Goal: Information Seeking & Learning: Learn about a topic

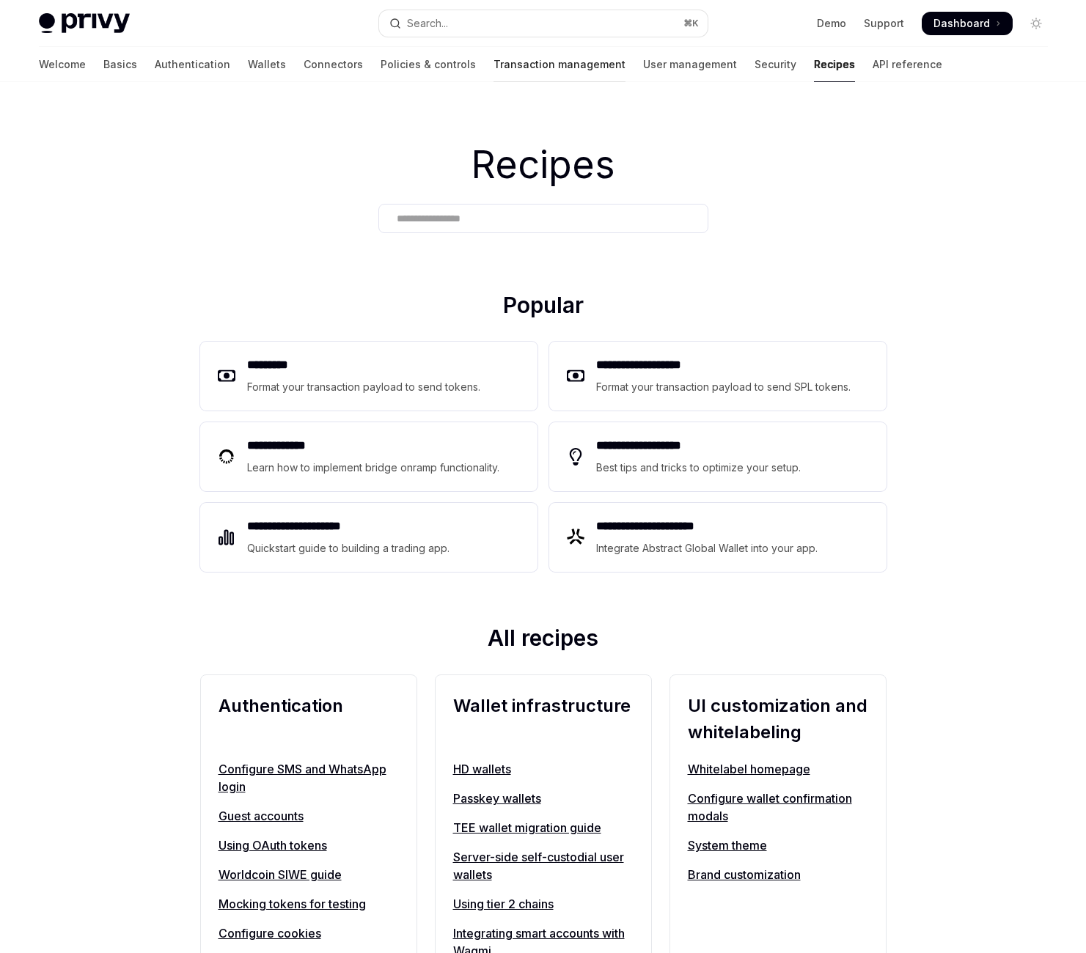
click at [532, 82] on link "Transaction management" at bounding box center [560, 64] width 132 height 35
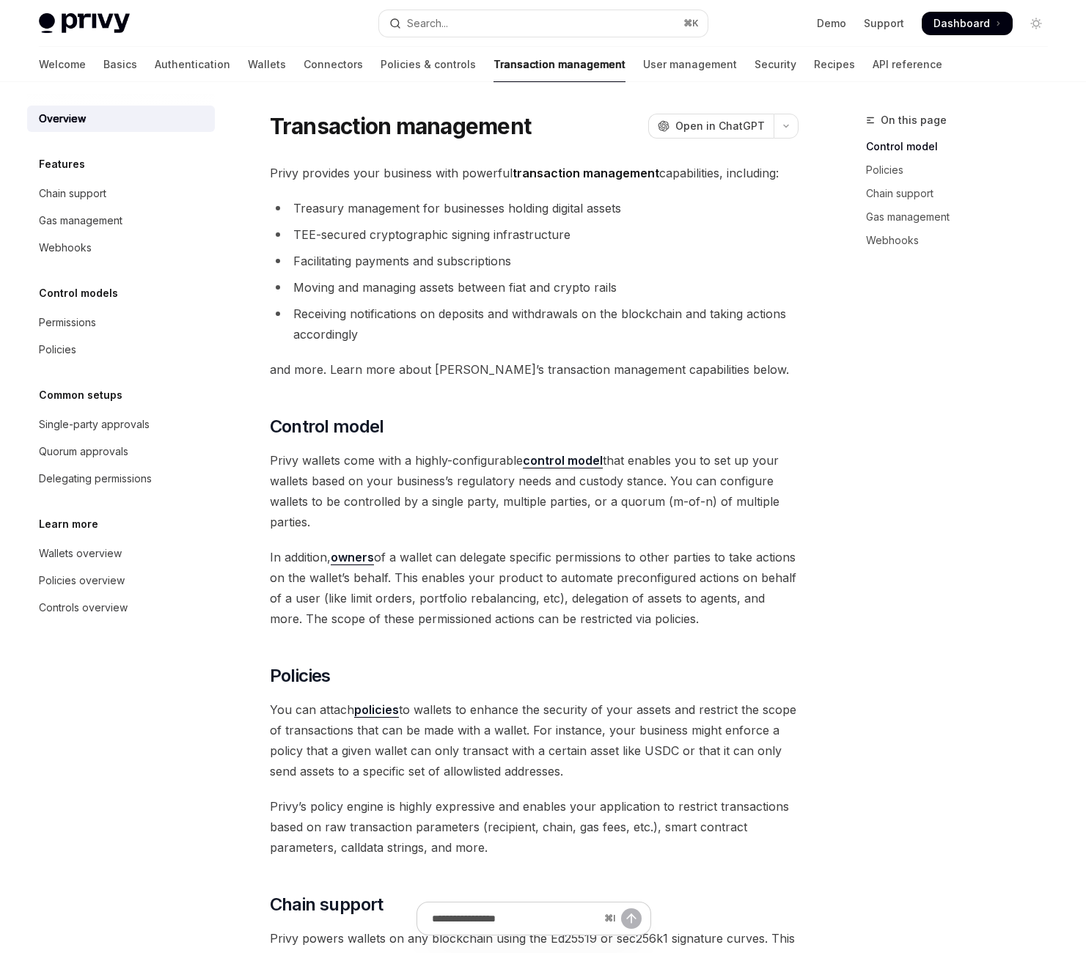
click at [451, 183] on span "Privy provides your business with powerful transaction management capabilities,…" at bounding box center [534, 173] width 529 height 21
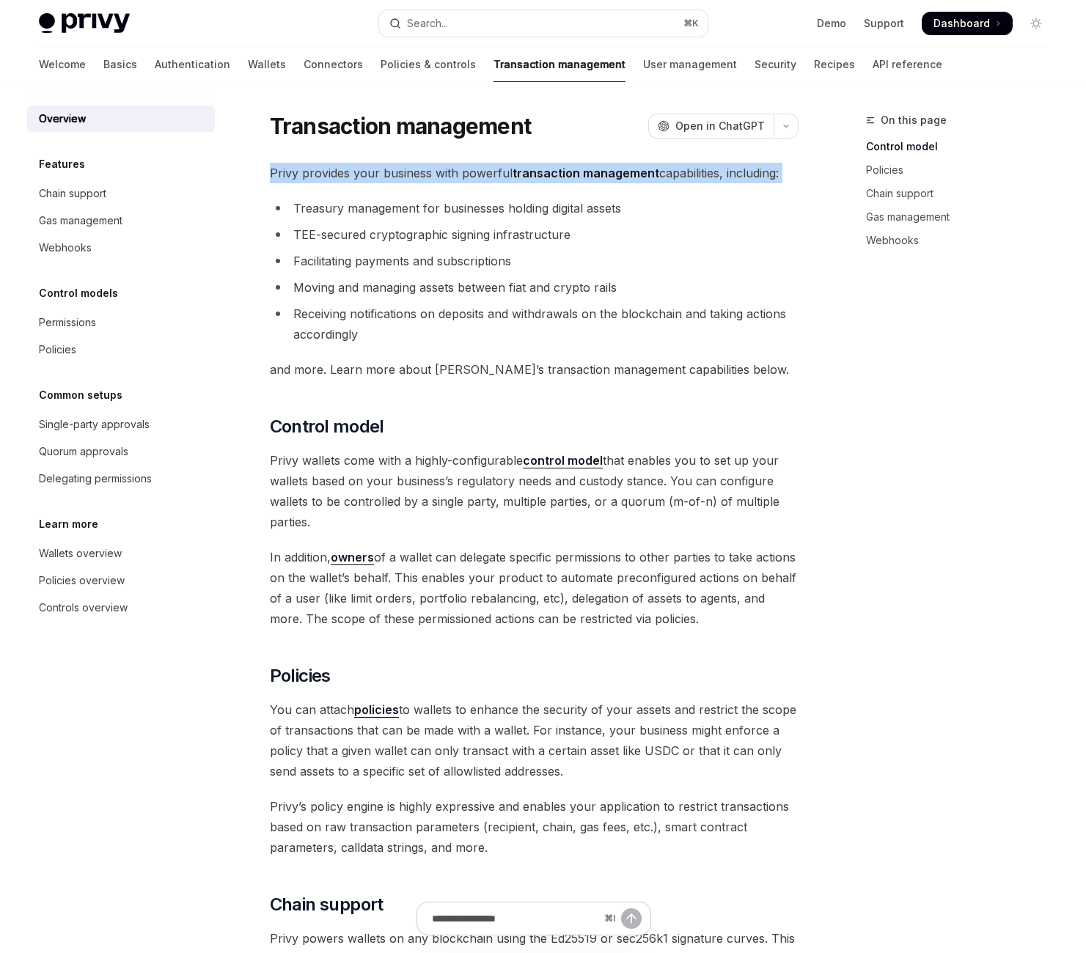
click at [451, 183] on span "Privy provides your business with powerful transaction management capabilities,…" at bounding box center [534, 173] width 529 height 21
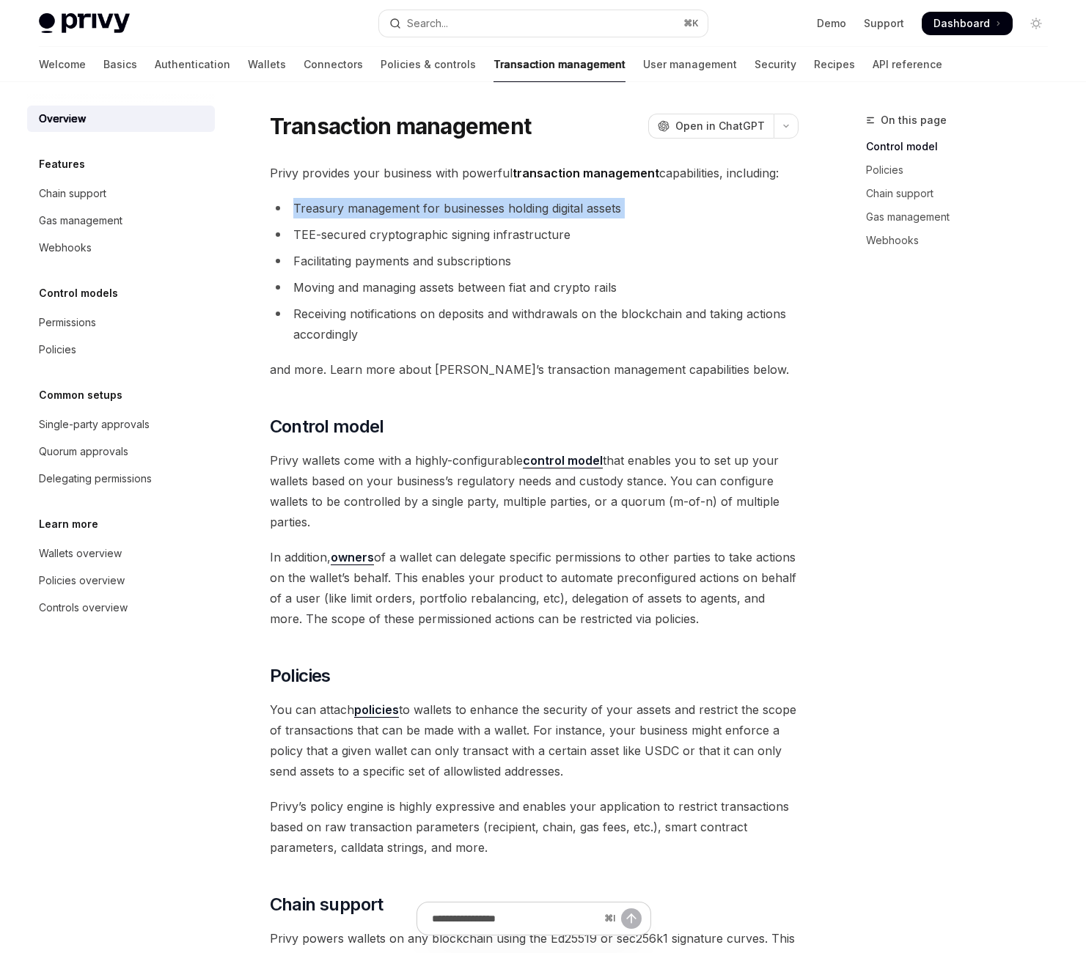
click at [472, 292] on div "Privy provides your business with powerful transaction management capabilities,…" at bounding box center [534, 962] width 529 height 1599
click at [432, 219] on li "Treasury management for businesses holding digital assets" at bounding box center [534, 208] width 529 height 21
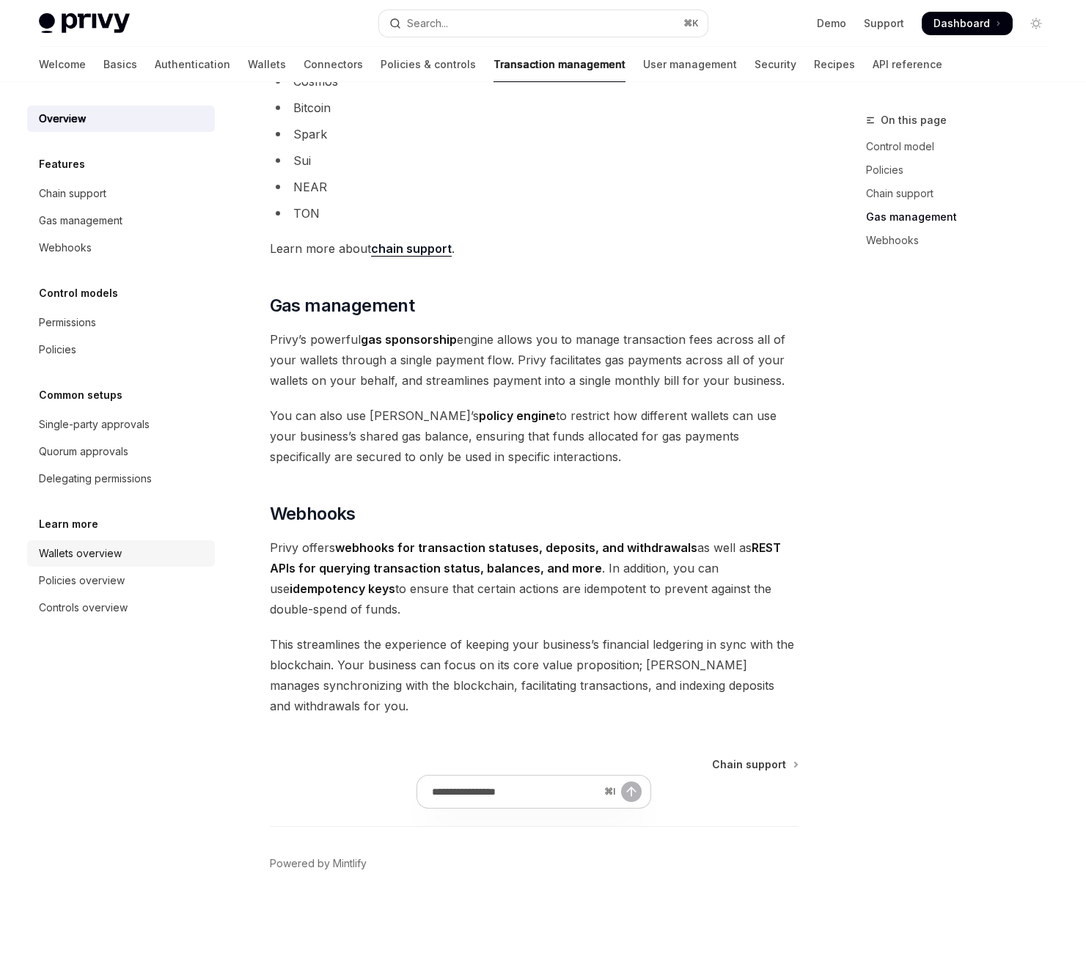
scroll to position [1265, 0]
click at [148, 563] on div "Wallets overview" at bounding box center [122, 554] width 167 height 18
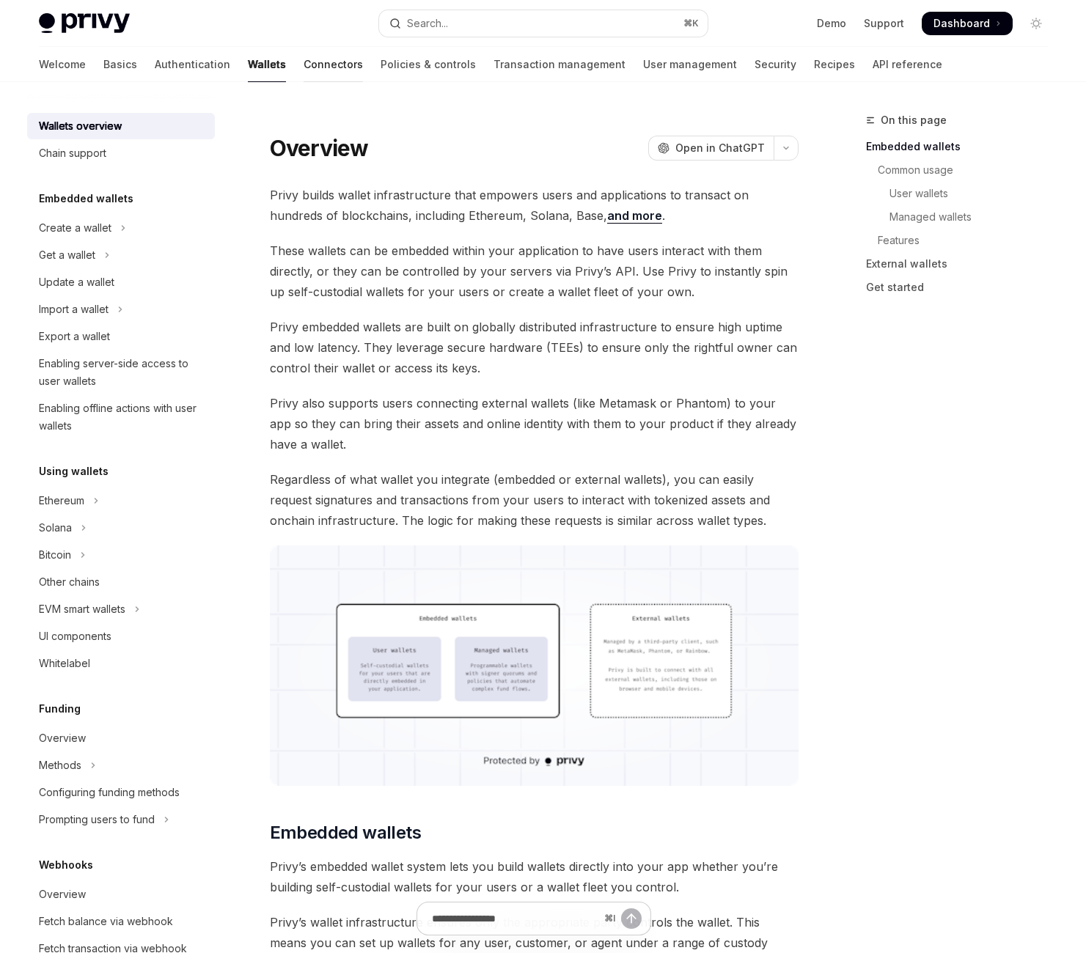
click at [337, 78] on link "Connectors" at bounding box center [333, 64] width 59 height 35
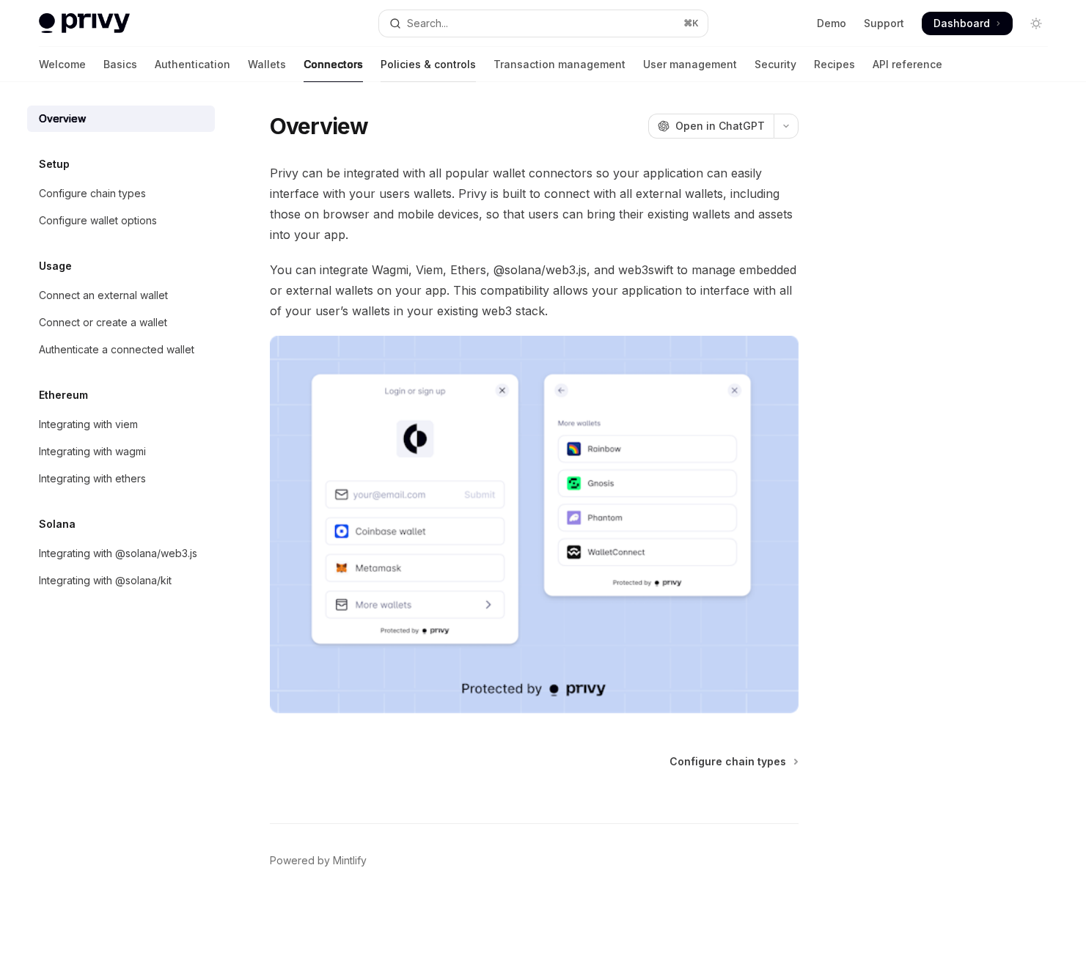
click at [433, 80] on link "Policies & controls" at bounding box center [428, 64] width 95 height 35
type textarea "*"
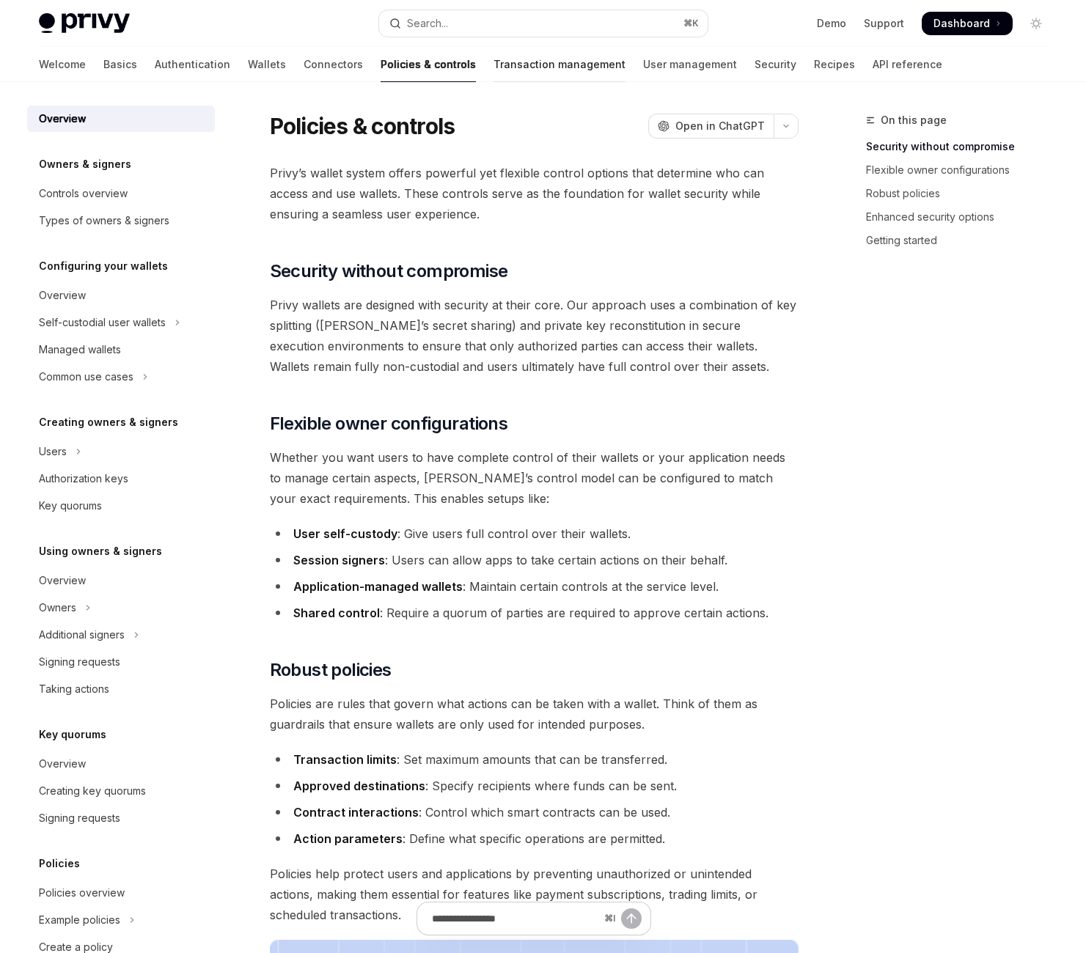
click at [548, 73] on link "Transaction management" at bounding box center [560, 64] width 132 height 35
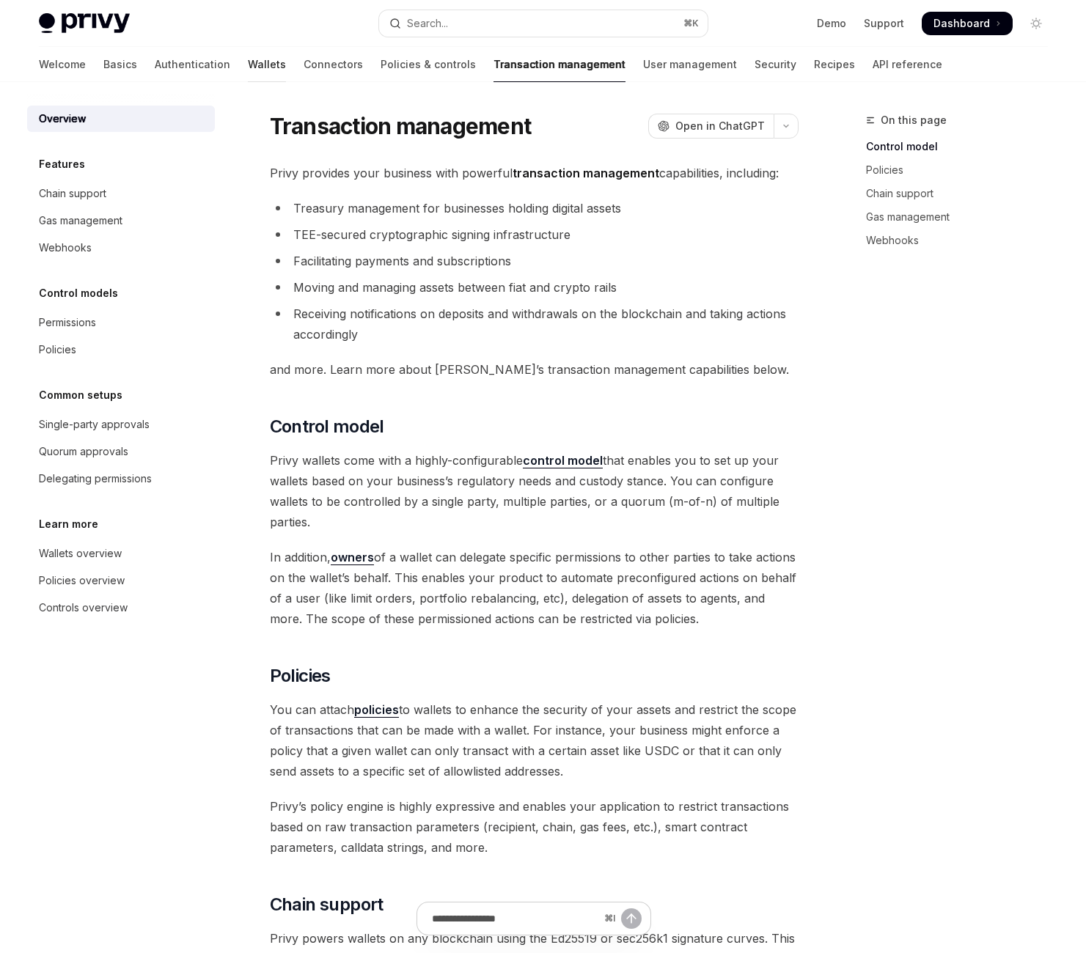
click at [258, 77] on link "Wallets" at bounding box center [267, 64] width 38 height 35
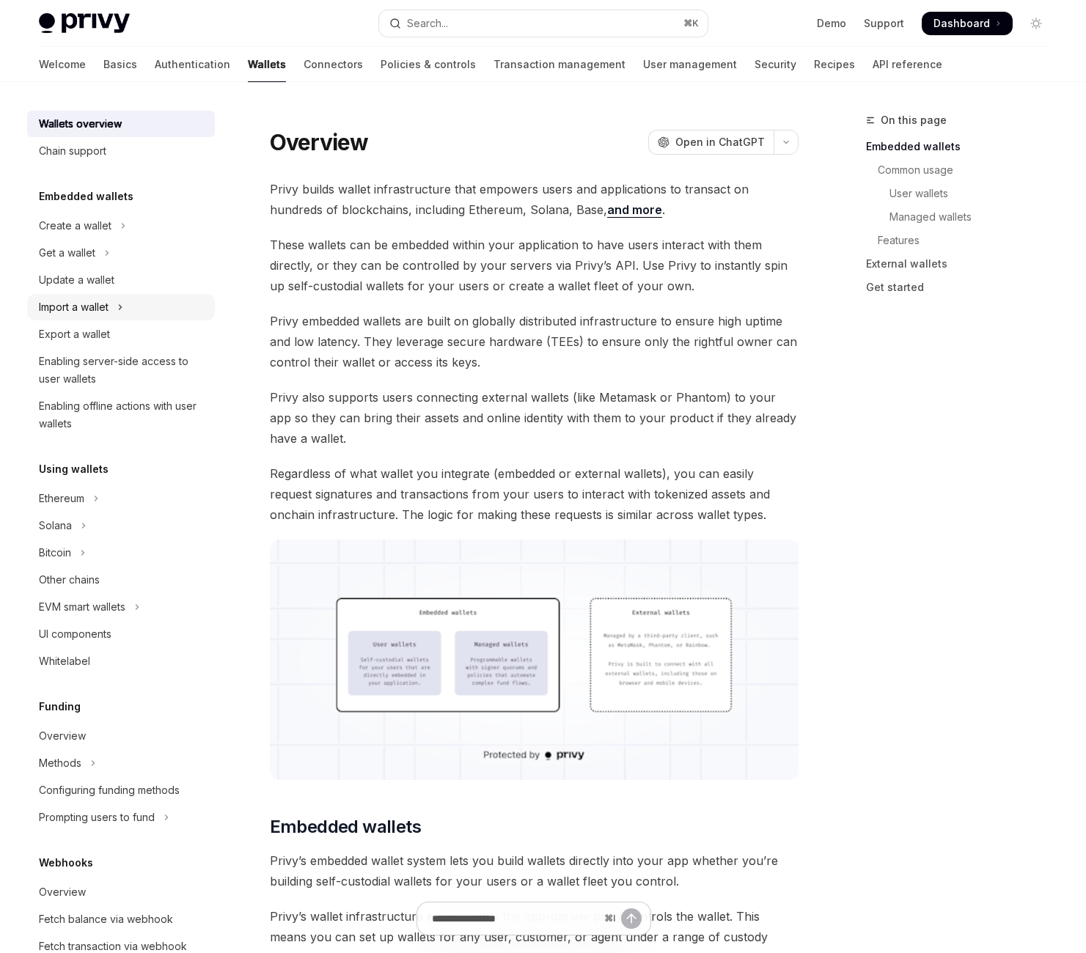
scroll to position [3, 0]
click at [206, 387] on div "Enabling server-side access to user wallets" at bounding box center [122, 369] width 167 height 35
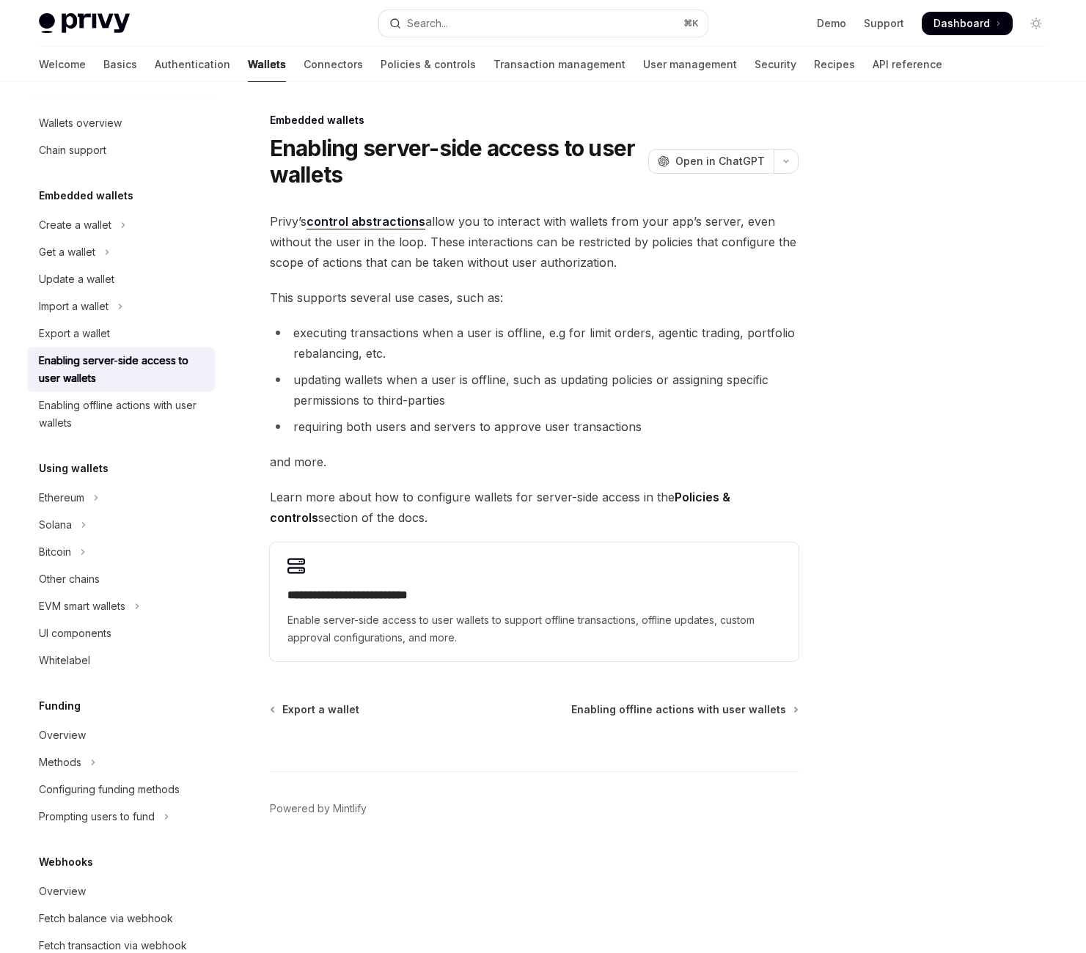
scroll to position [406, 0]
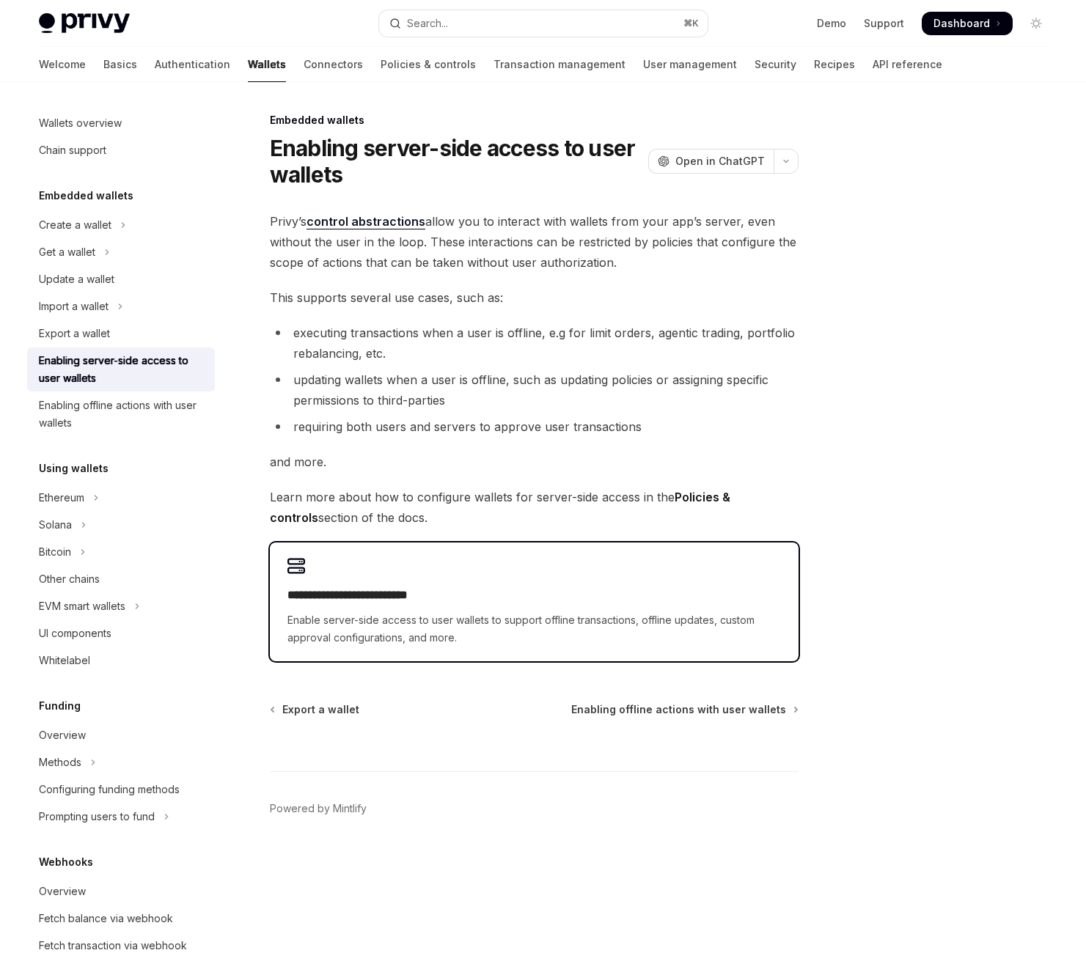
click at [517, 587] on h2 "**********" at bounding box center [465, 598] width 354 height 22
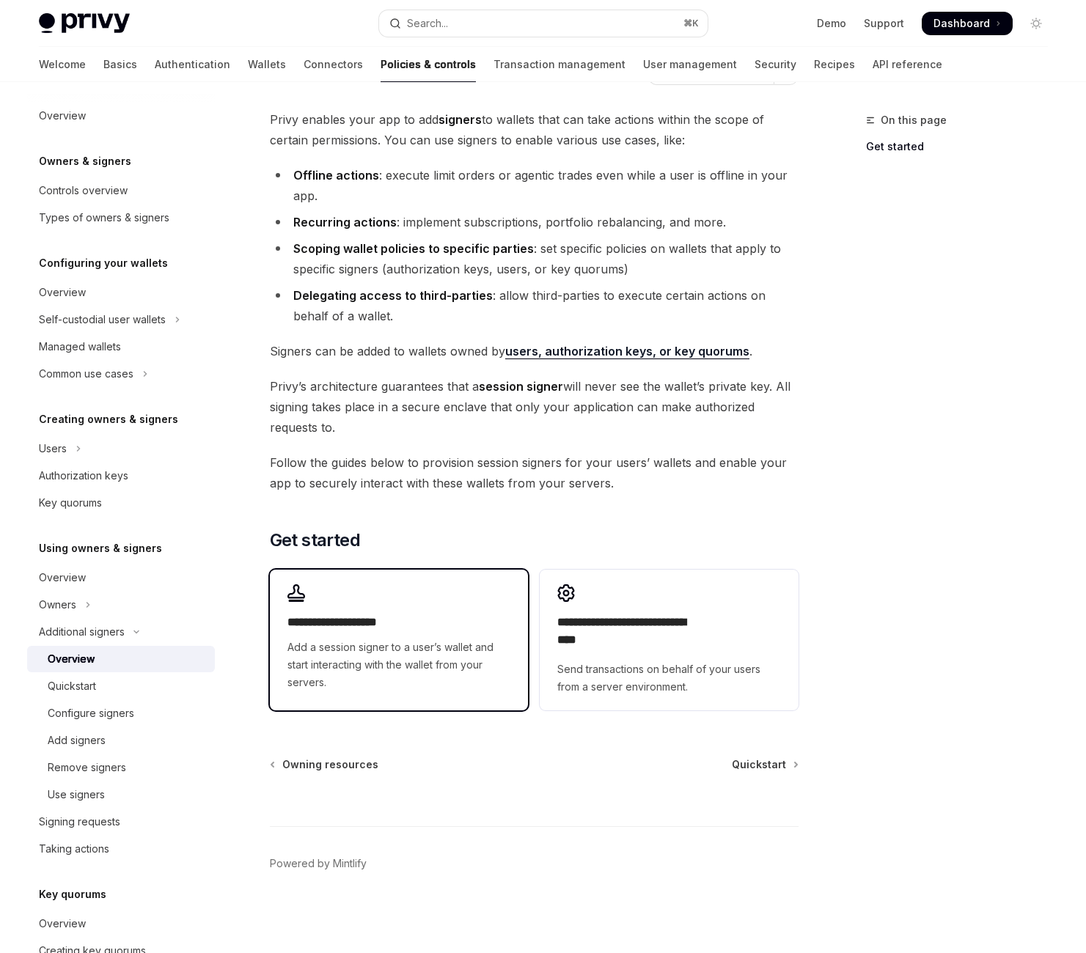
scroll to position [545, 0]
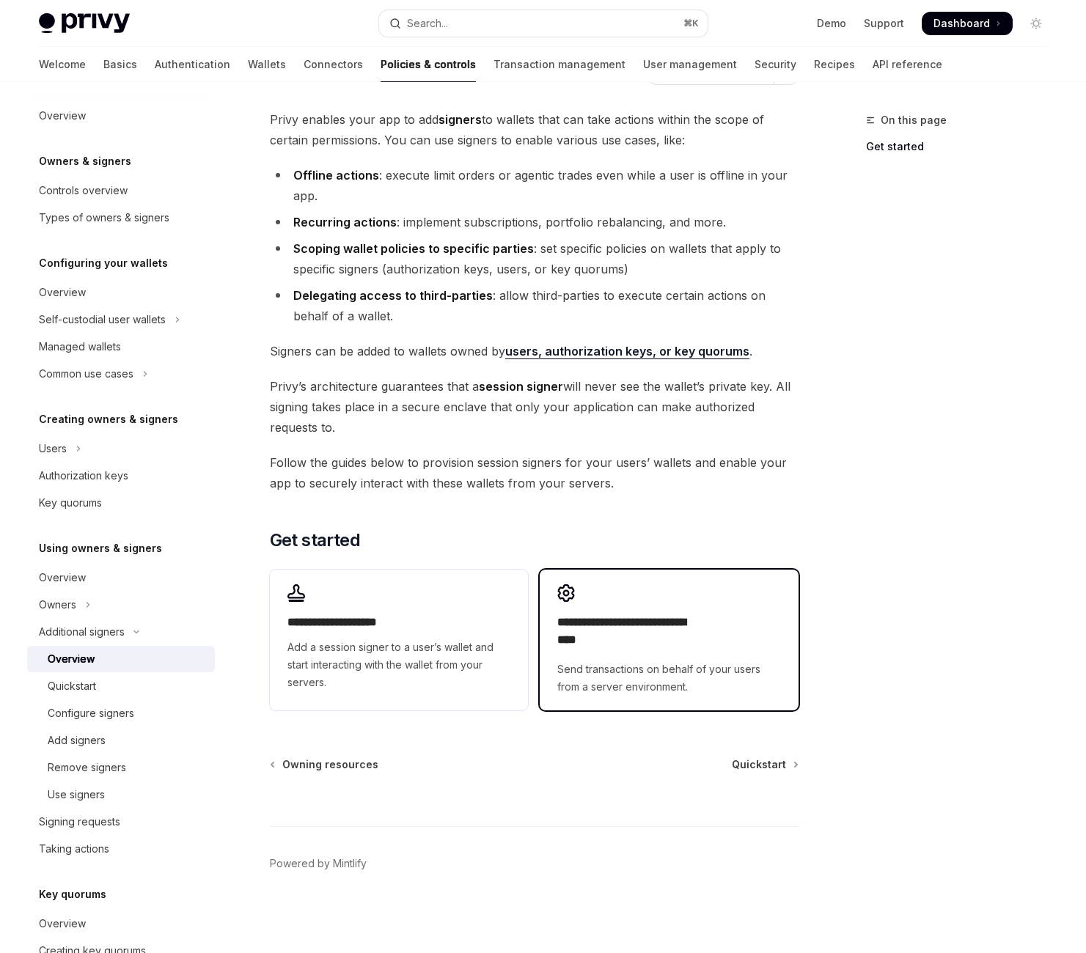
click at [628, 614] on h2 "**********" at bounding box center [630, 636] width 147 height 44
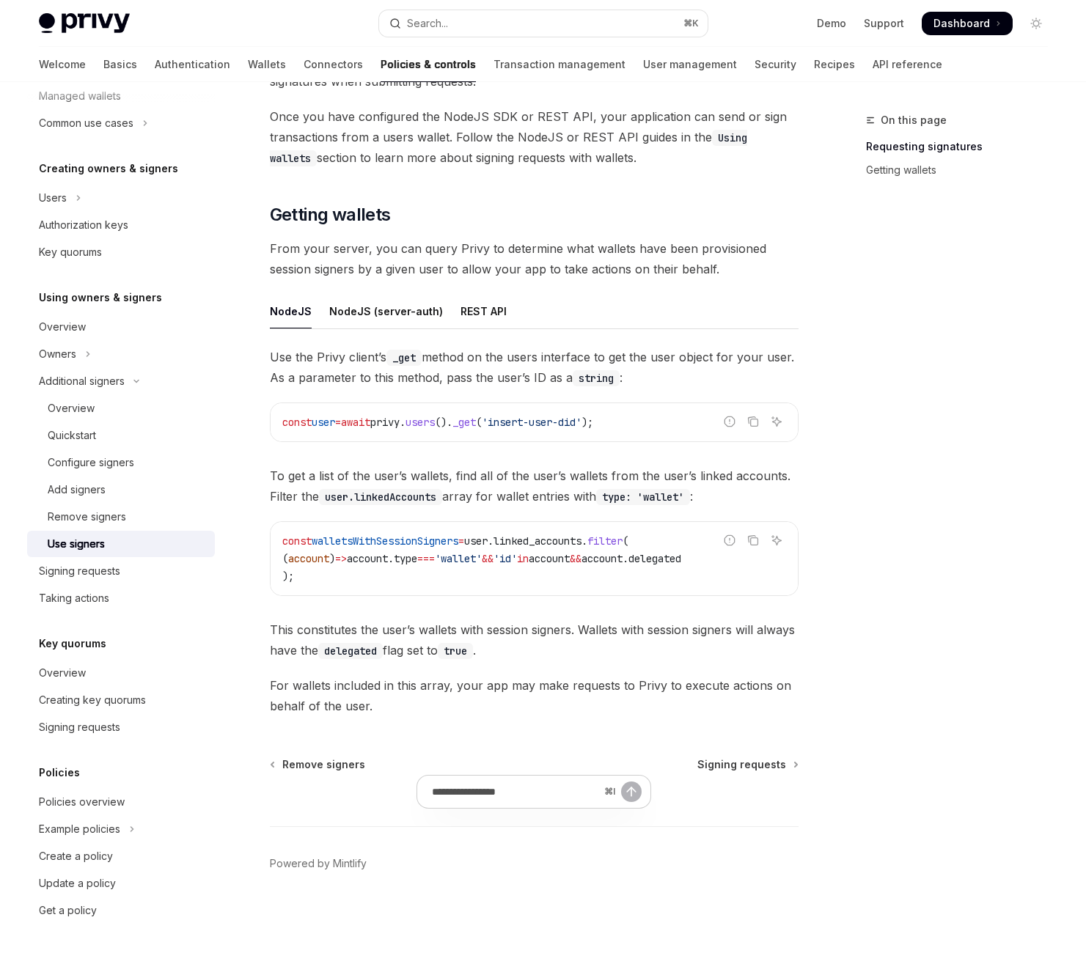
scroll to position [708, 0]
click at [443, 329] on div "NodeJS (server-auth)" at bounding box center [386, 311] width 114 height 34
type textarea "*"
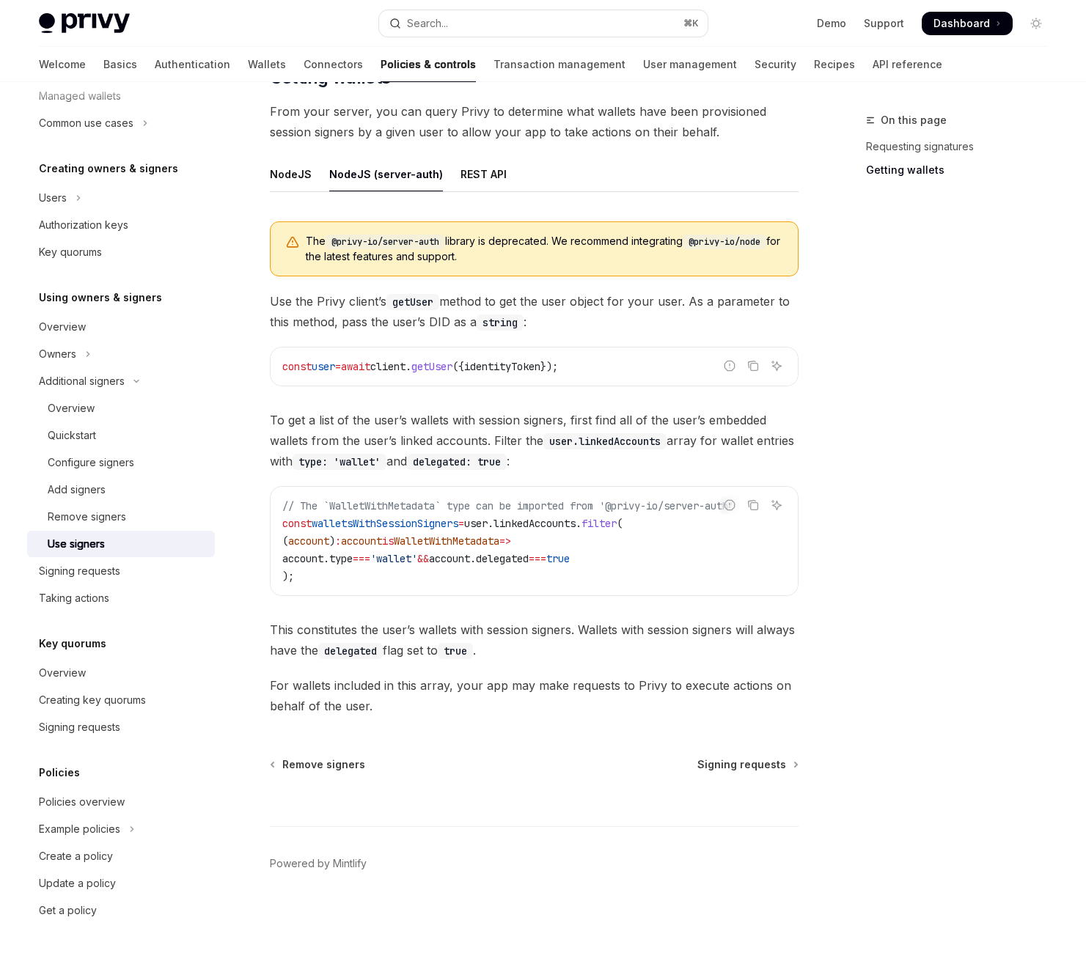
click at [488, 499] on span "// The `WalletWithMetadata` type can be imported from '@privy-io/server-auth'" at bounding box center [508, 505] width 452 height 13
click at [394, 535] on span "is" at bounding box center [388, 541] width 12 height 13
click at [499, 535] on span "WalletWithMetadata" at bounding box center [447, 541] width 106 height 13
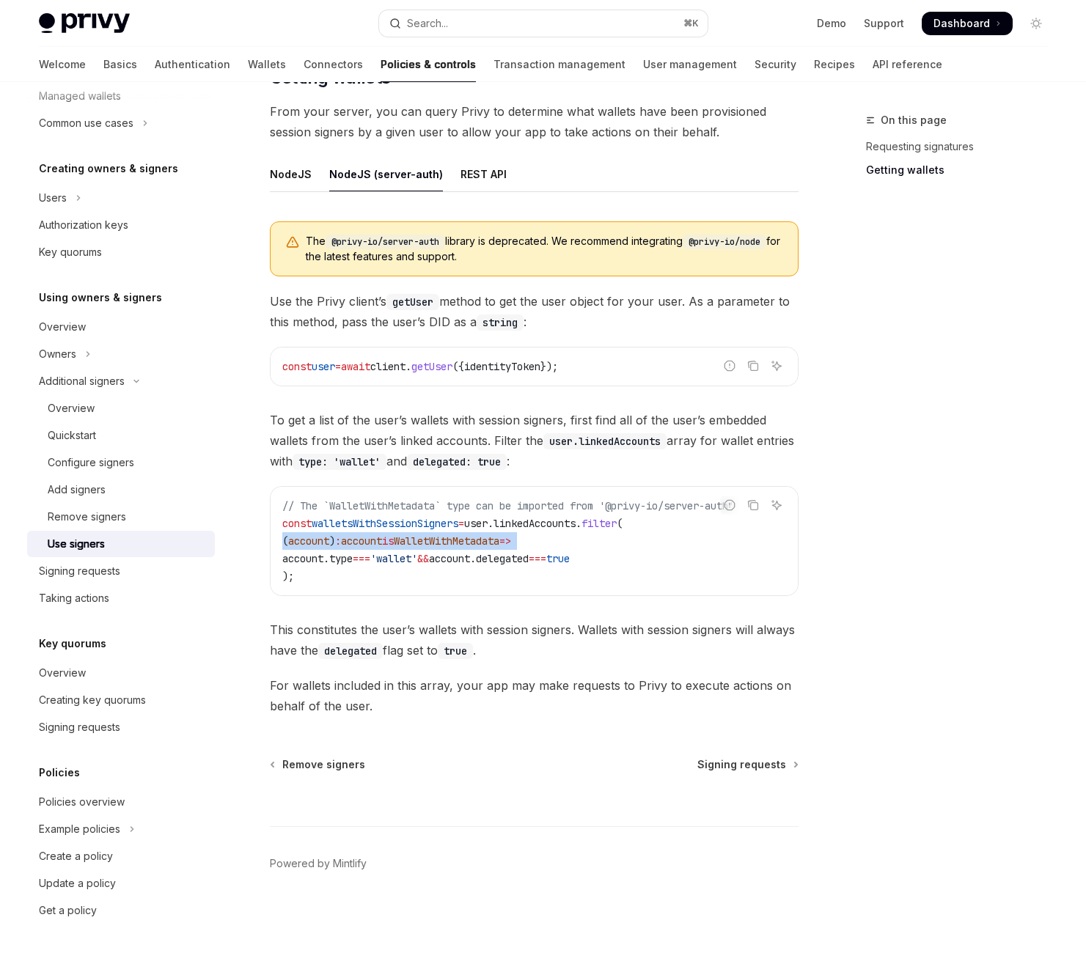
click at [499, 535] on span "WalletWithMetadata" at bounding box center [447, 541] width 106 height 13
click at [417, 552] on span "'wallet'" at bounding box center [393, 558] width 47 height 13
click at [453, 360] on span "getUser" at bounding box center [431, 366] width 41 height 13
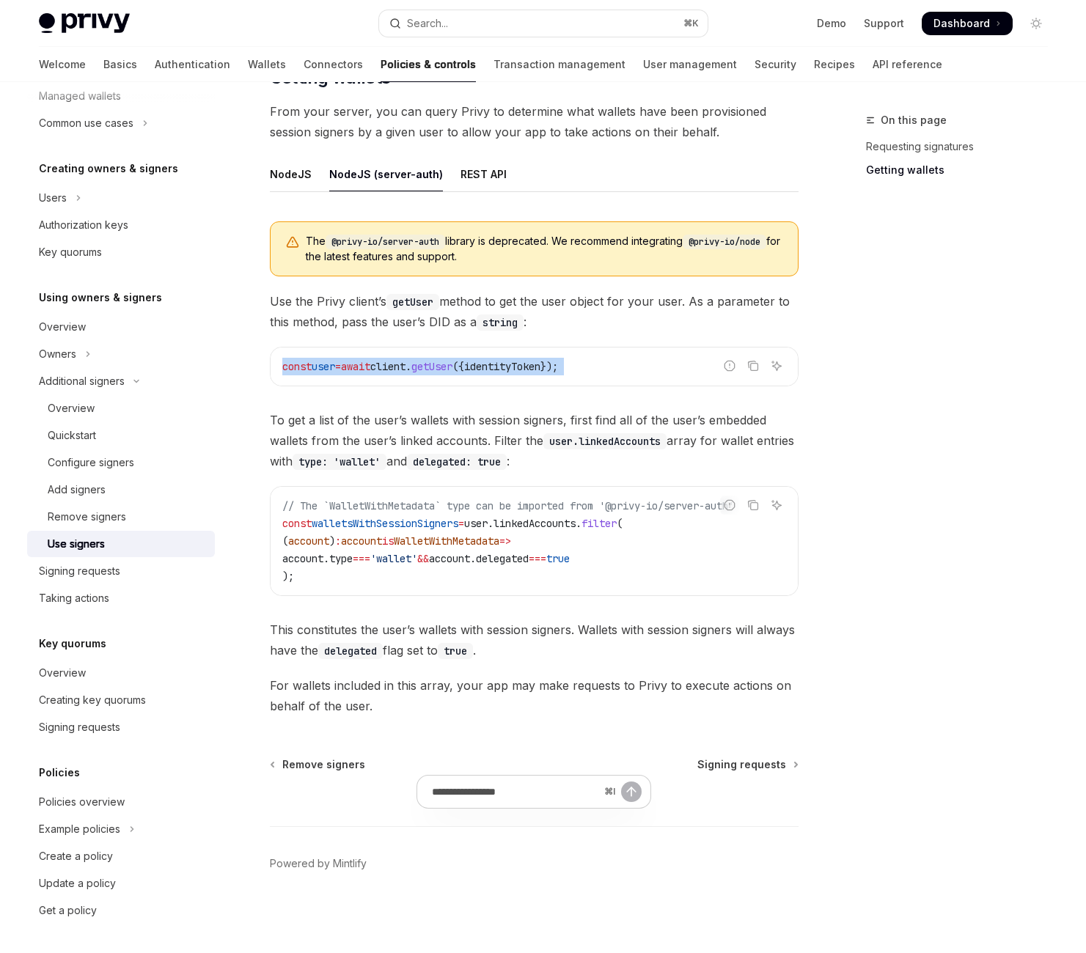
click at [453, 360] on span "getUser" at bounding box center [431, 366] width 41 height 13
click at [411, 360] on span "." at bounding box center [409, 366] width 6 height 13
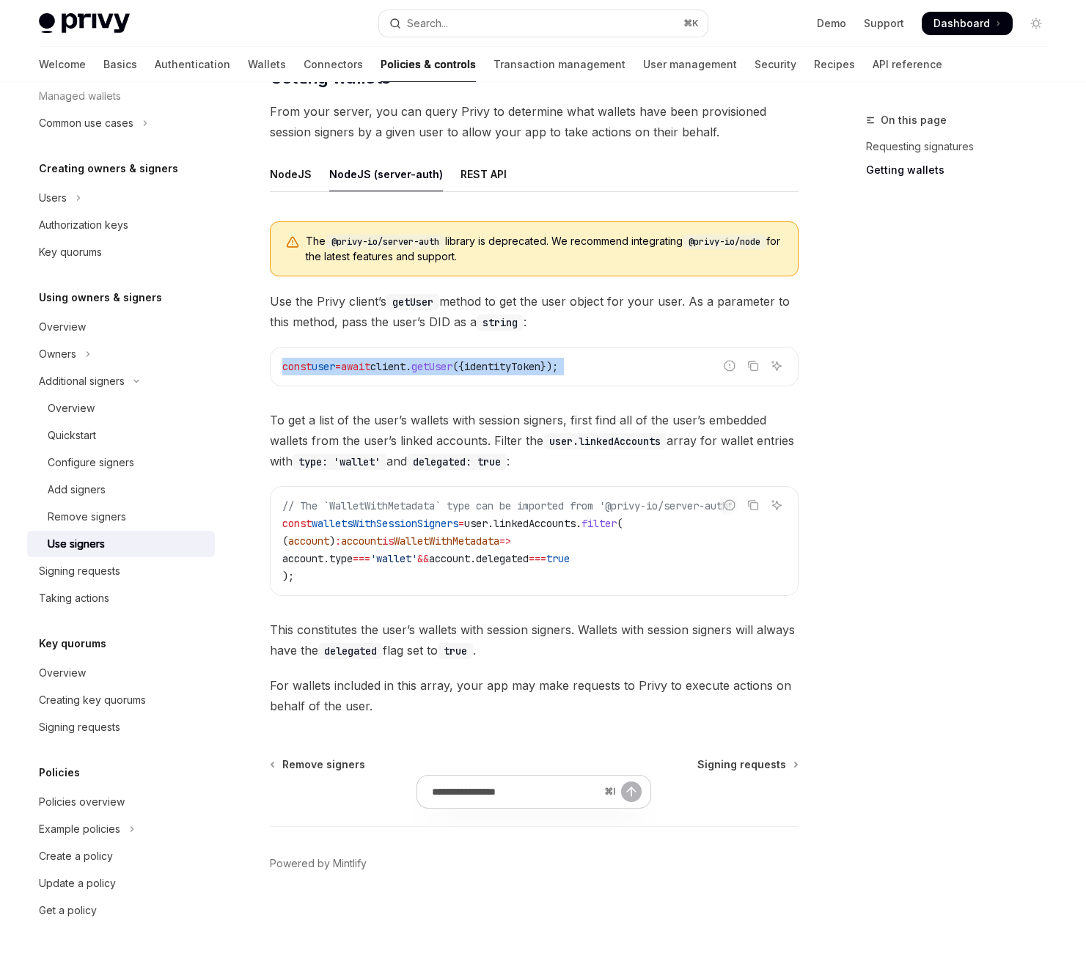
click at [453, 360] on span "getUser" at bounding box center [431, 366] width 41 height 13
click at [406, 360] on span "client" at bounding box center [387, 366] width 35 height 13
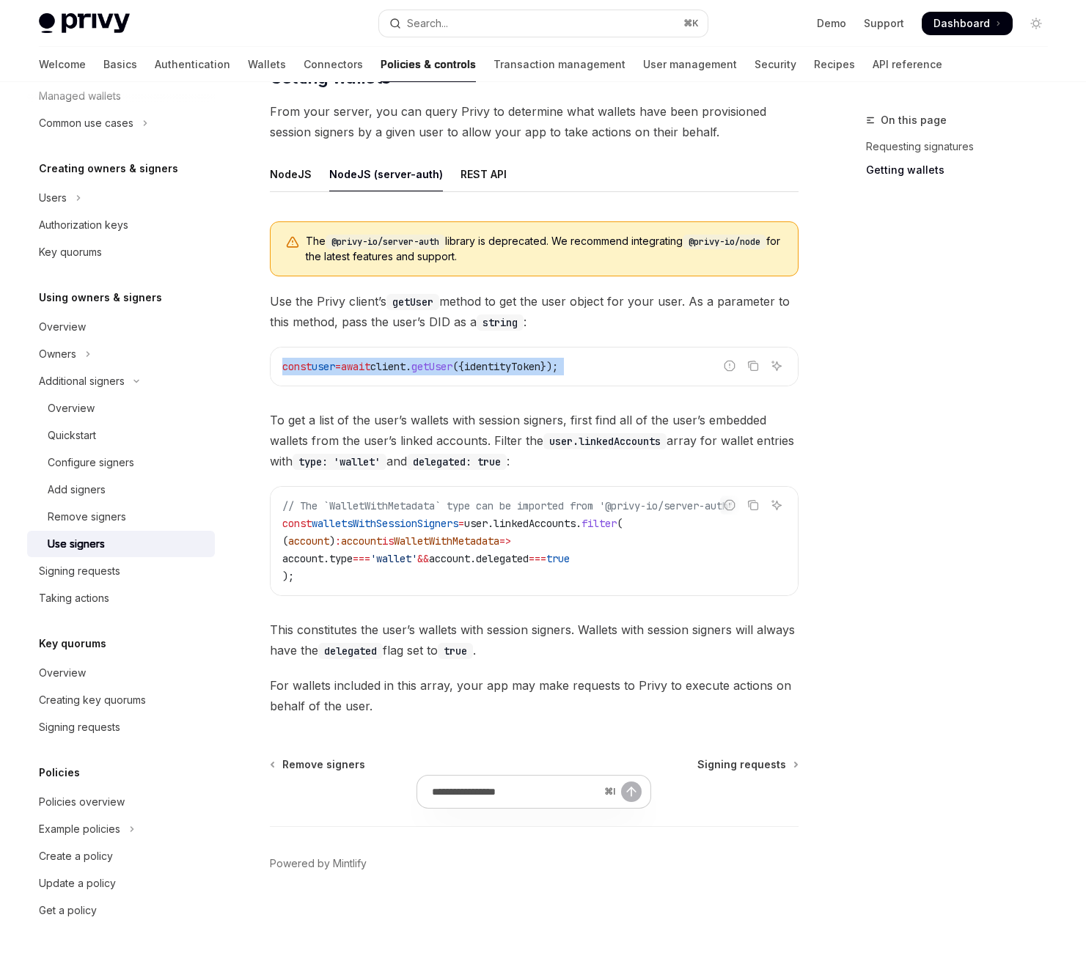
click at [406, 360] on span "client" at bounding box center [387, 366] width 35 height 13
click at [370, 360] on span "await" at bounding box center [355, 366] width 29 height 13
click at [524, 358] on code "const user = await client . getUser ({ identityToken });" at bounding box center [534, 367] width 504 height 18
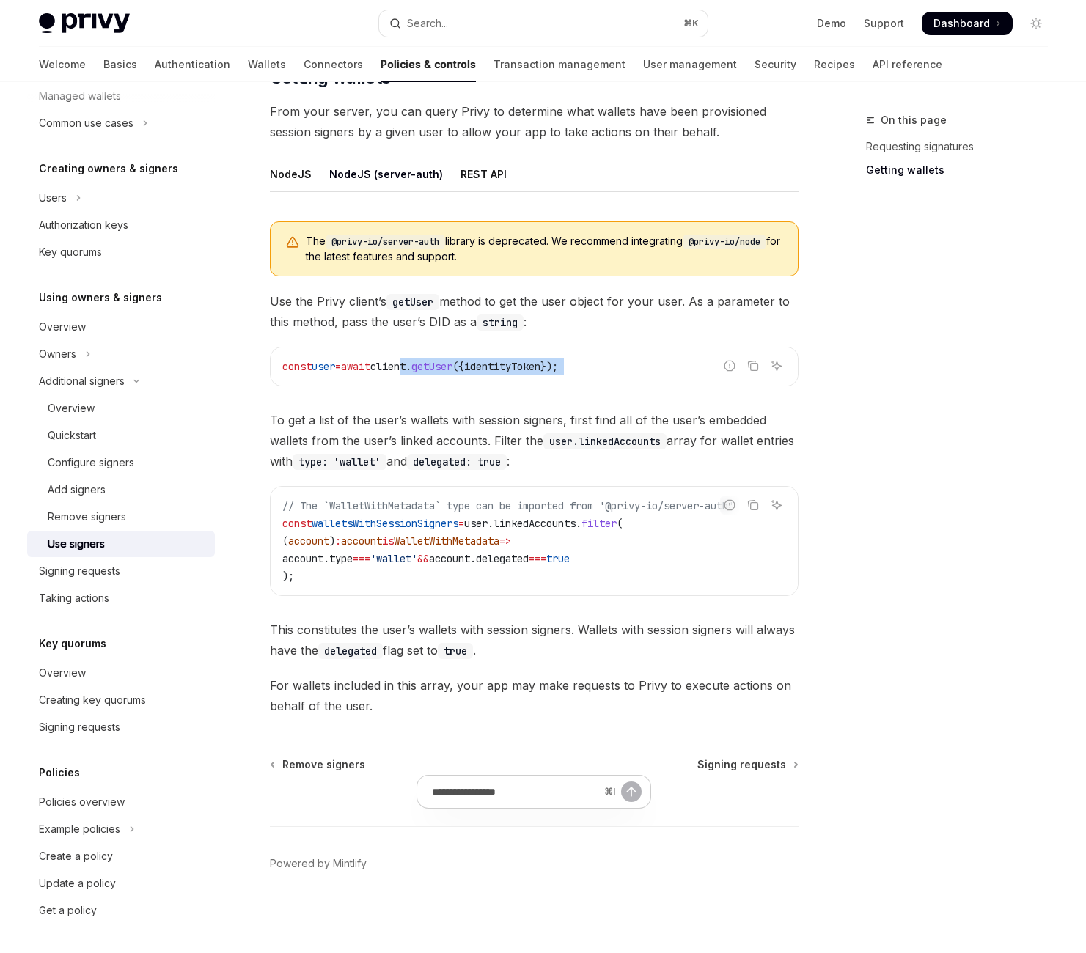
click at [527, 358] on code "const user = await client . getUser ({ identityToken });" at bounding box center [534, 367] width 504 height 18
click at [406, 360] on span "client" at bounding box center [387, 366] width 35 height 13
click at [837, 354] on div "On this page Requesting signatures Getting wallets" at bounding box center [948, 532] width 223 height 842
click at [554, 472] on span "To get a list of the user’s wallets with session signers, first find all of the…" at bounding box center [534, 441] width 529 height 62
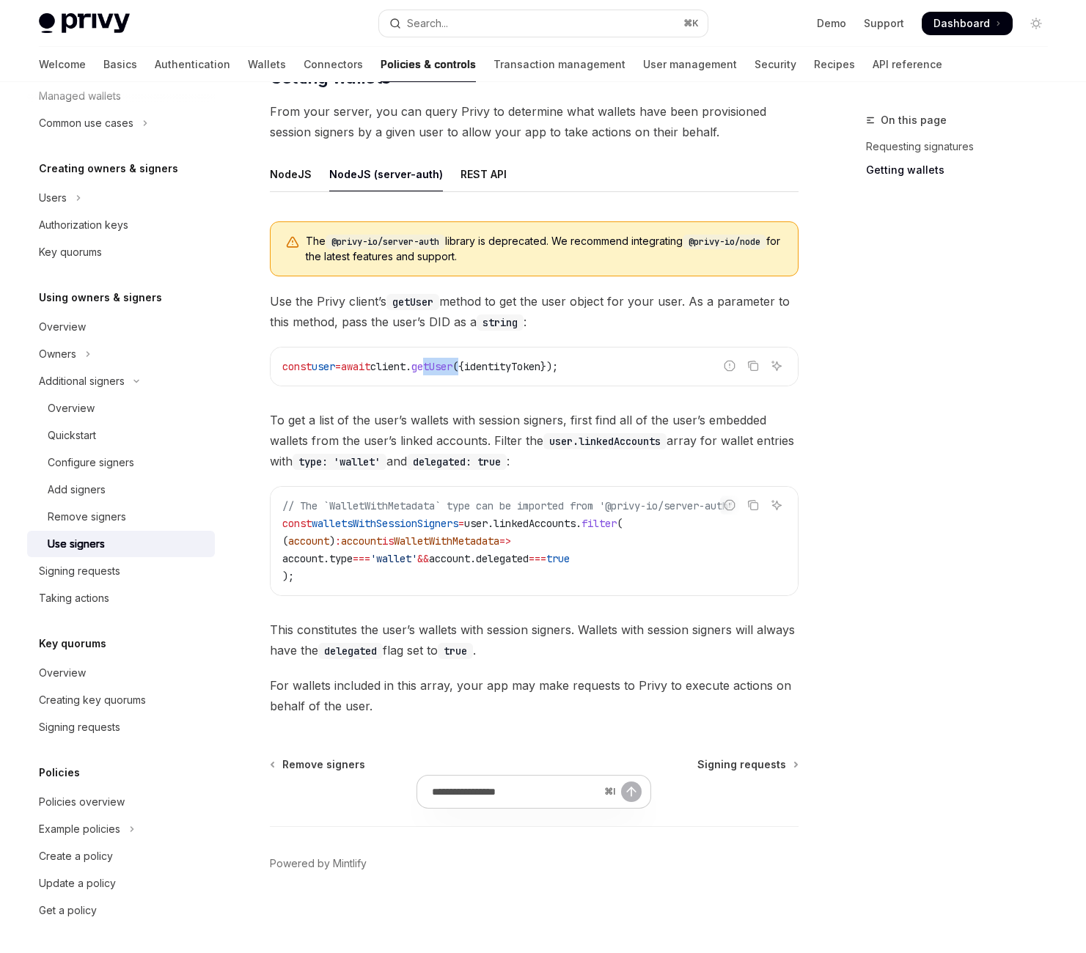
drag, startPoint x: 560, startPoint y: 413, endPoint x: 610, endPoint y: 409, distance: 50.1
click at [558, 373] on span "const user = await client . getUser ({ identityToken });" at bounding box center [420, 366] width 276 height 13
click at [464, 373] on span "({" at bounding box center [459, 366] width 12 height 13
click at [453, 373] on span "getUser" at bounding box center [431, 366] width 41 height 13
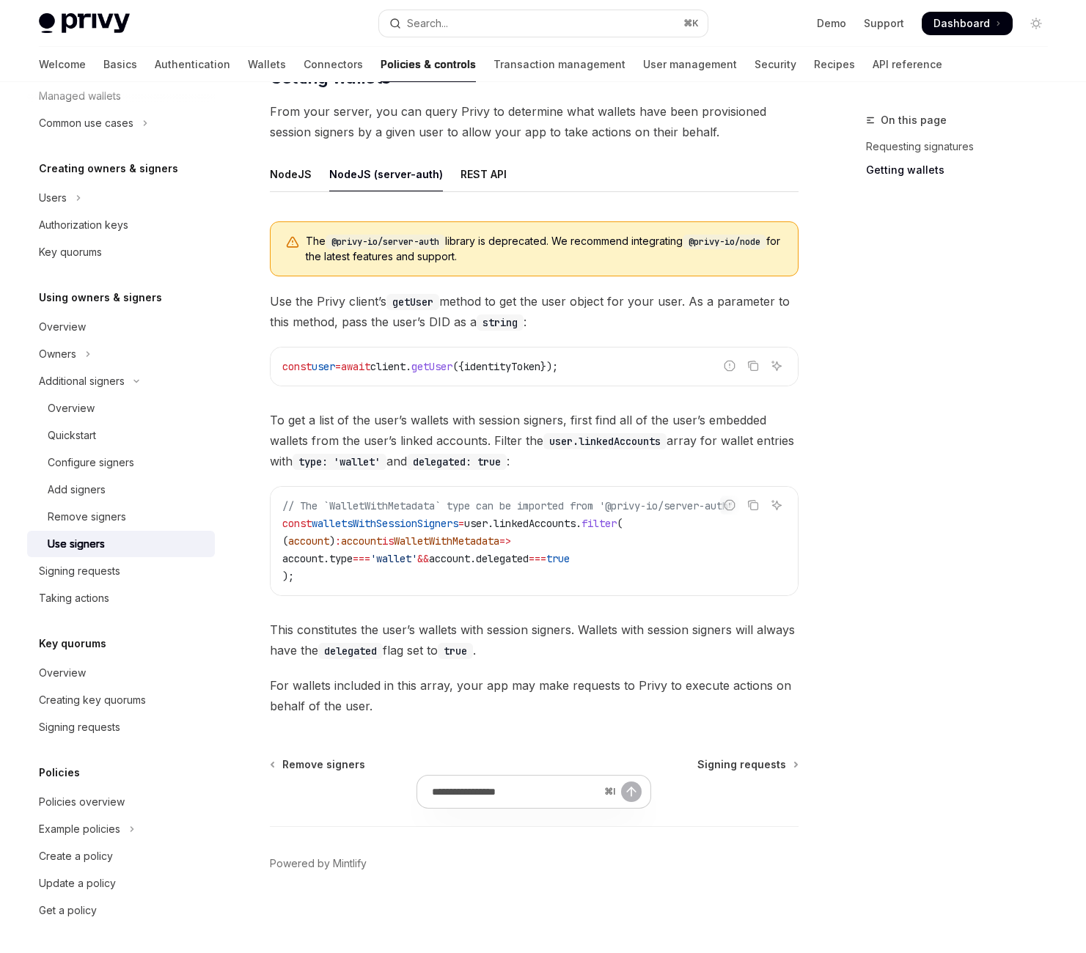
click at [453, 373] on span "getUser" at bounding box center [431, 366] width 41 height 13
click at [370, 373] on span "await" at bounding box center [355, 366] width 29 height 13
click at [488, 35] on button "Search... ⌘ K" at bounding box center [543, 23] width 329 height 26
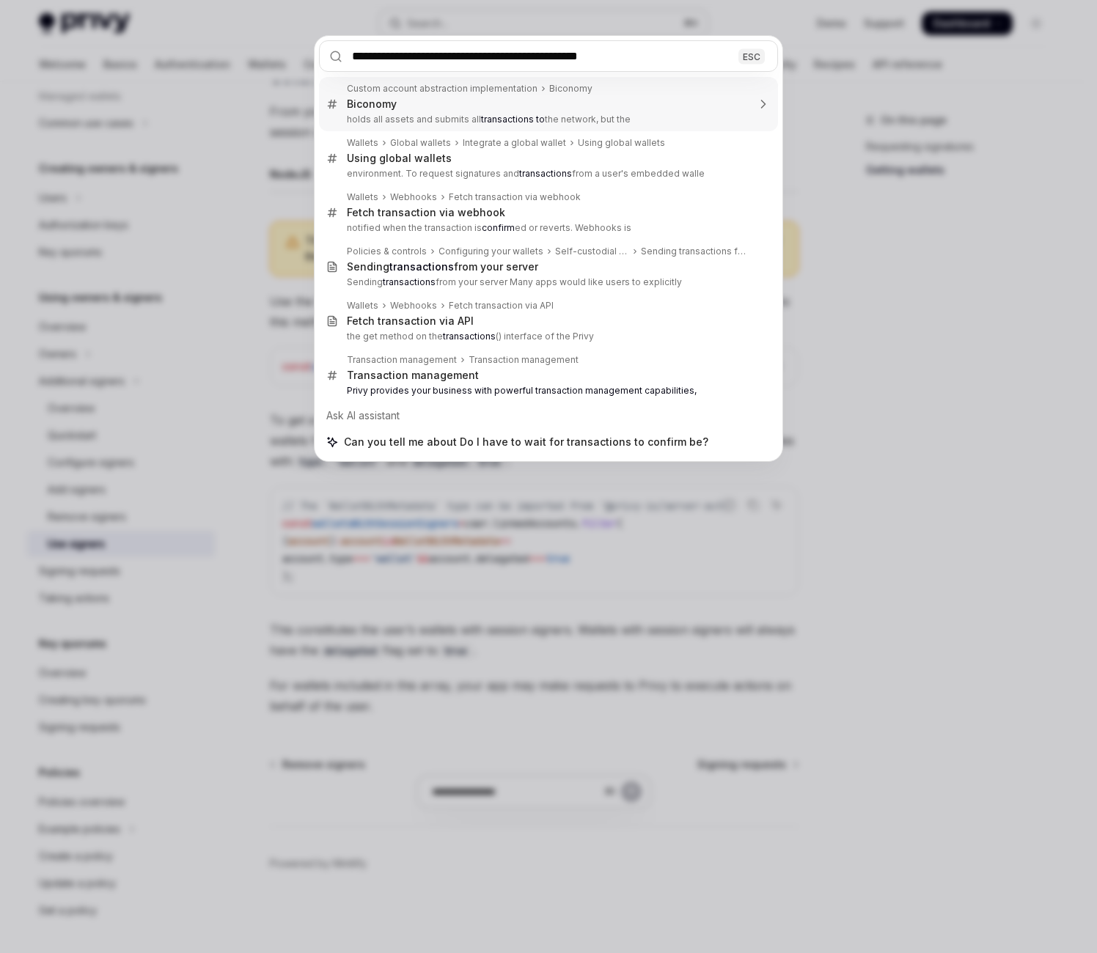
type input "**********"
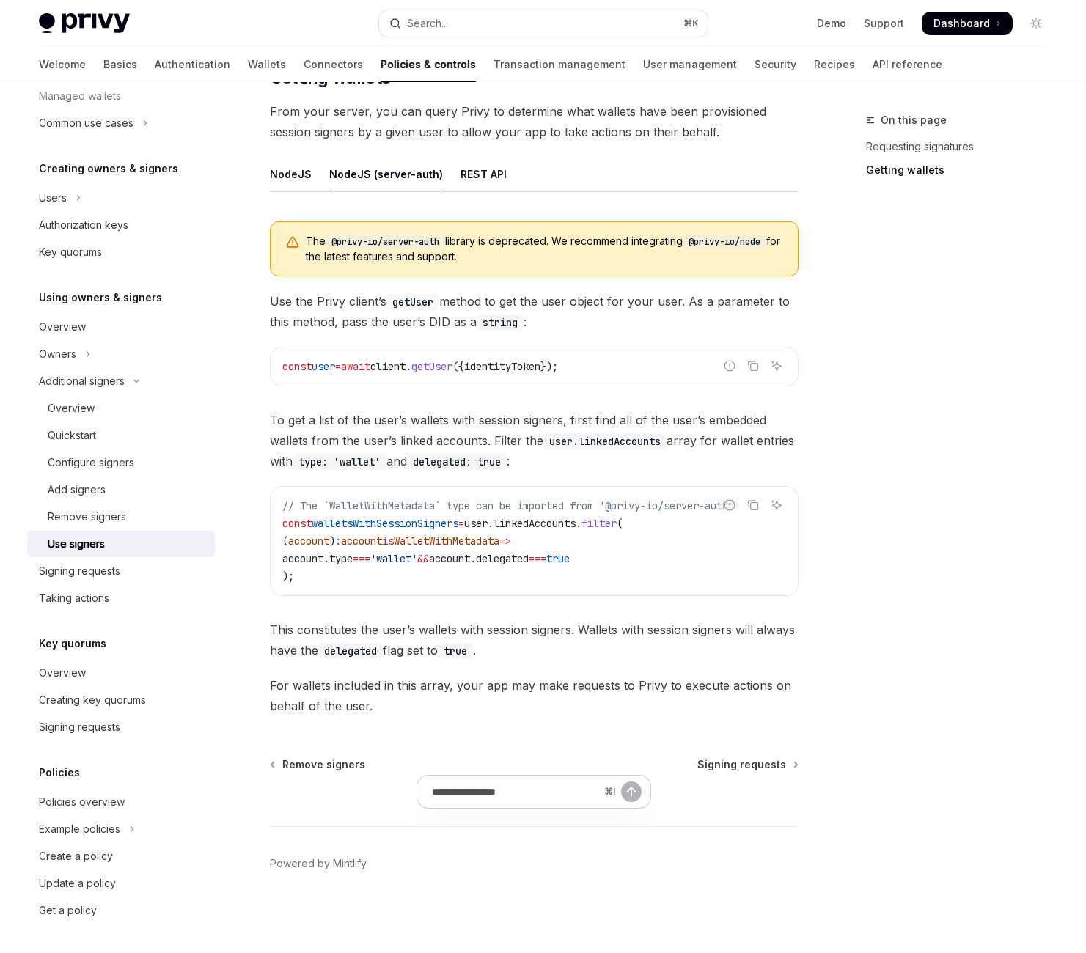
scroll to position [0, 0]
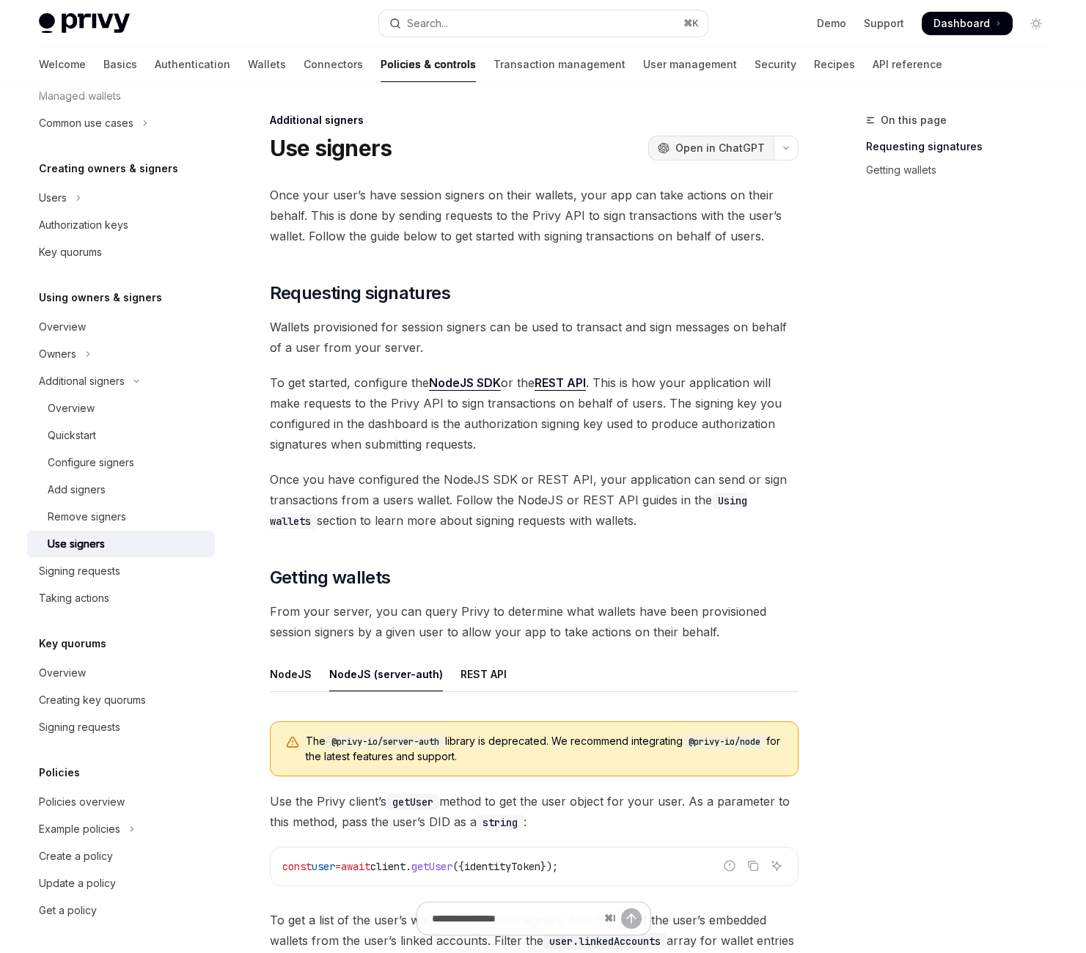
click at [675, 155] on span "Open in ChatGPT" at bounding box center [719, 148] width 89 height 15
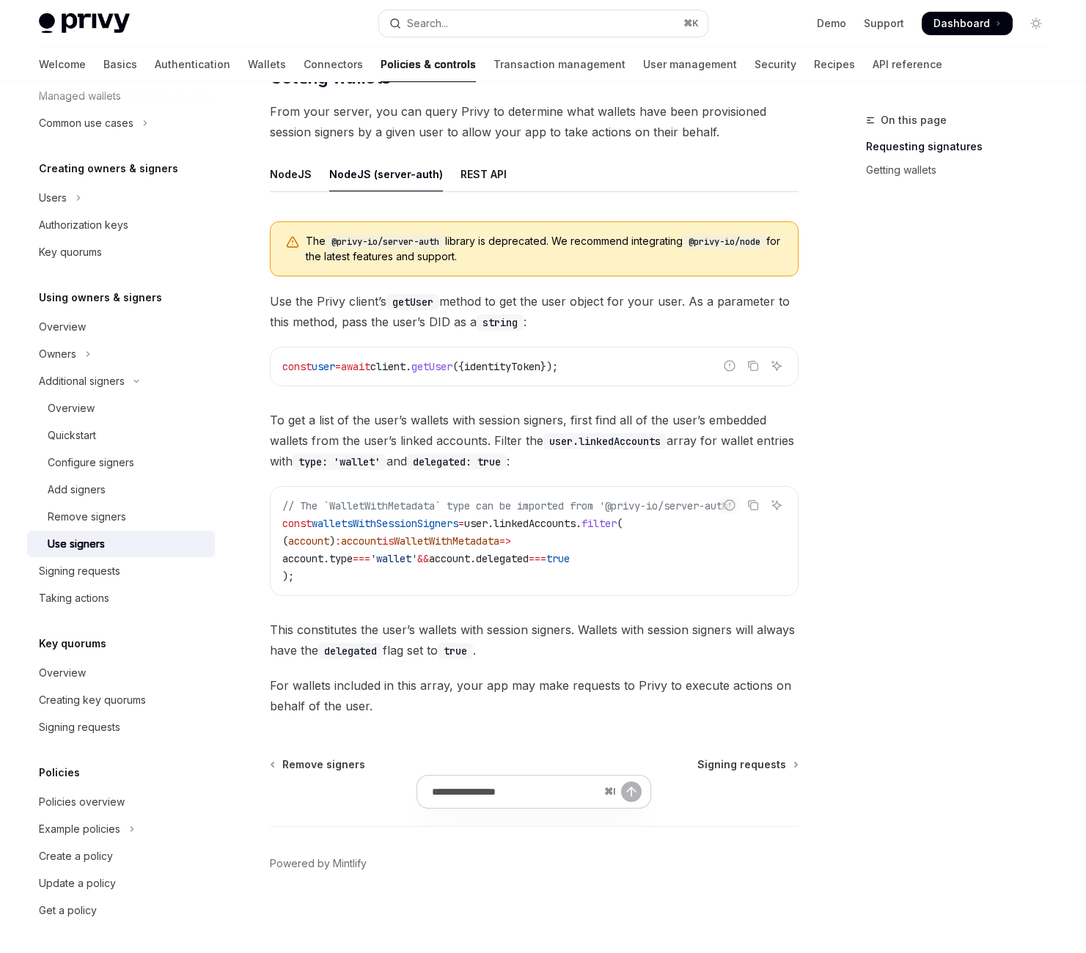
scroll to position [725, 0]
drag, startPoint x: 414, startPoint y: 408, endPoint x: 558, endPoint y: 403, distance: 144.6
click at [445, 249] on code "@privy-io/server-auth" at bounding box center [386, 242] width 120 height 15
copy code "@privy-io/server-auth"
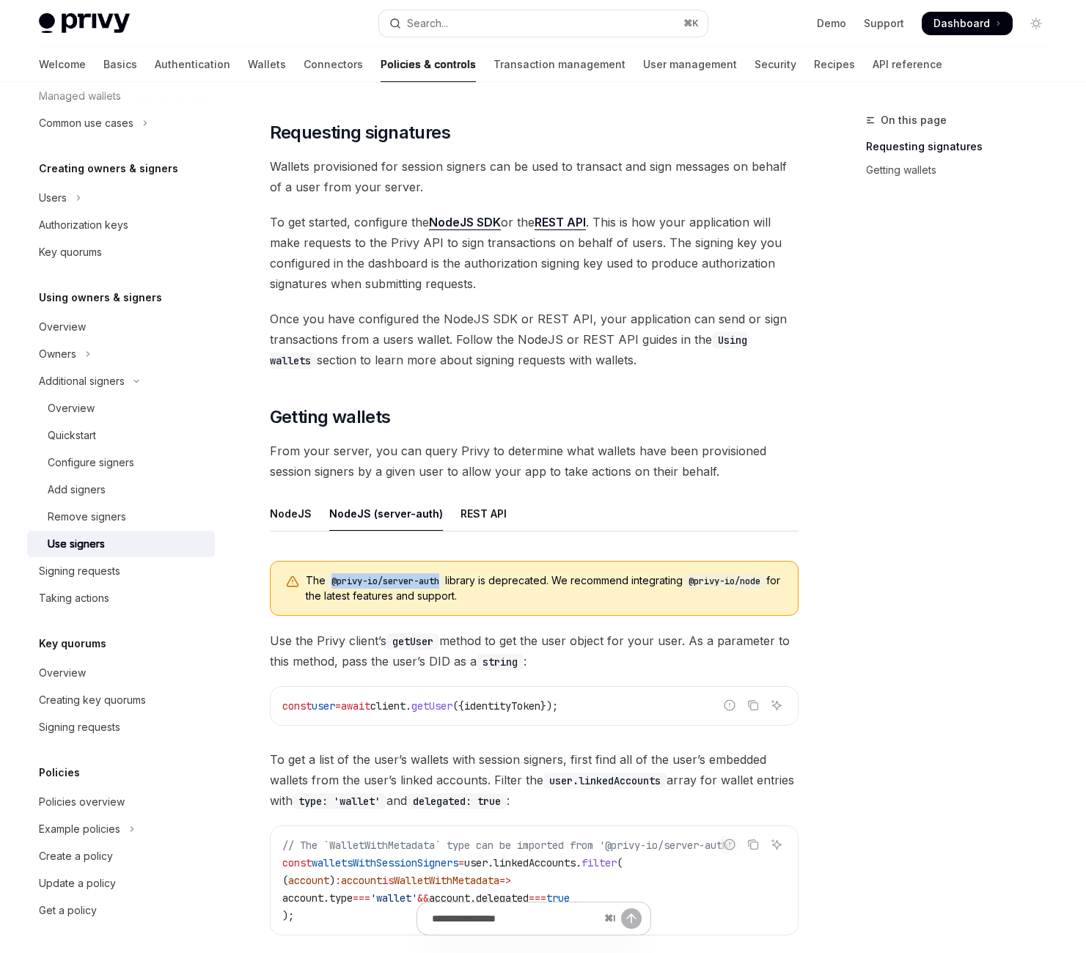
scroll to position [0, 0]
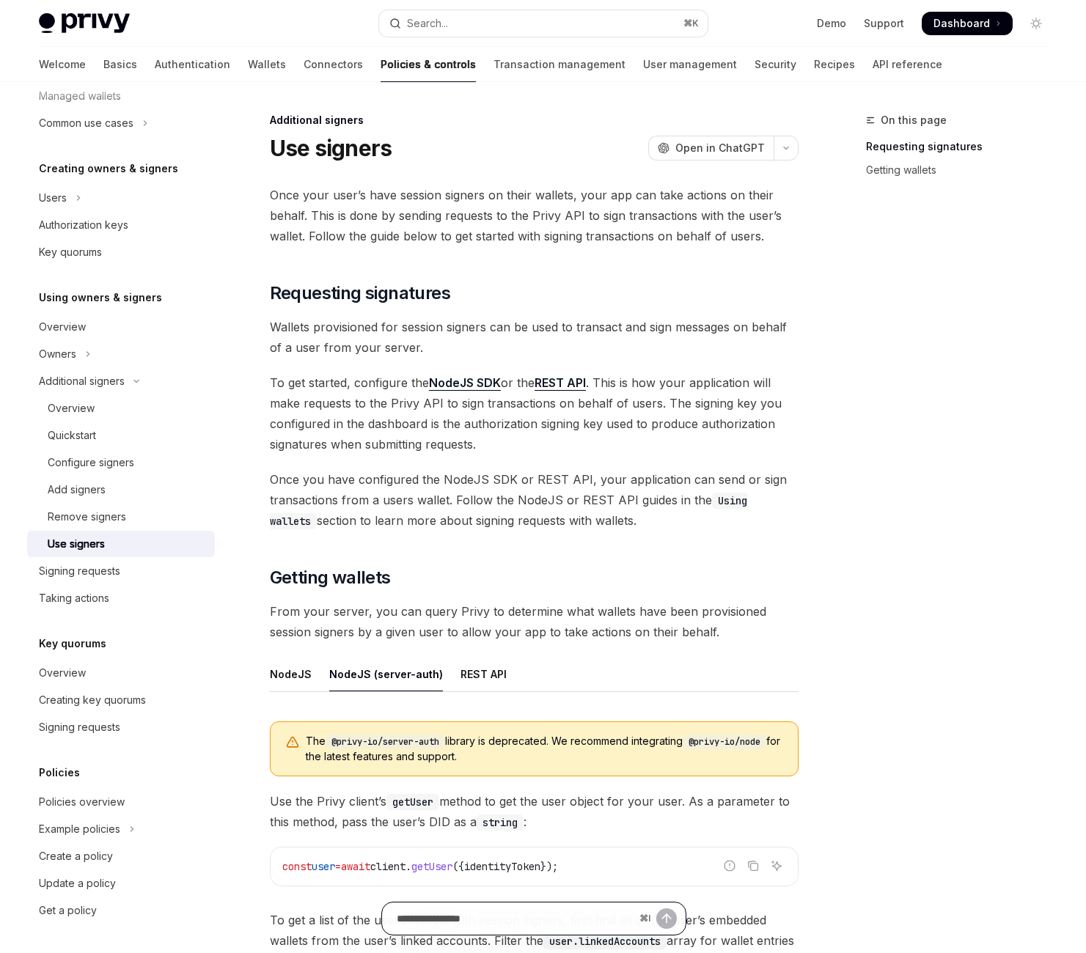
click at [532, 917] on input "Ask a question..." at bounding box center [515, 919] width 237 height 32
paste input "**********"
type input "**********"
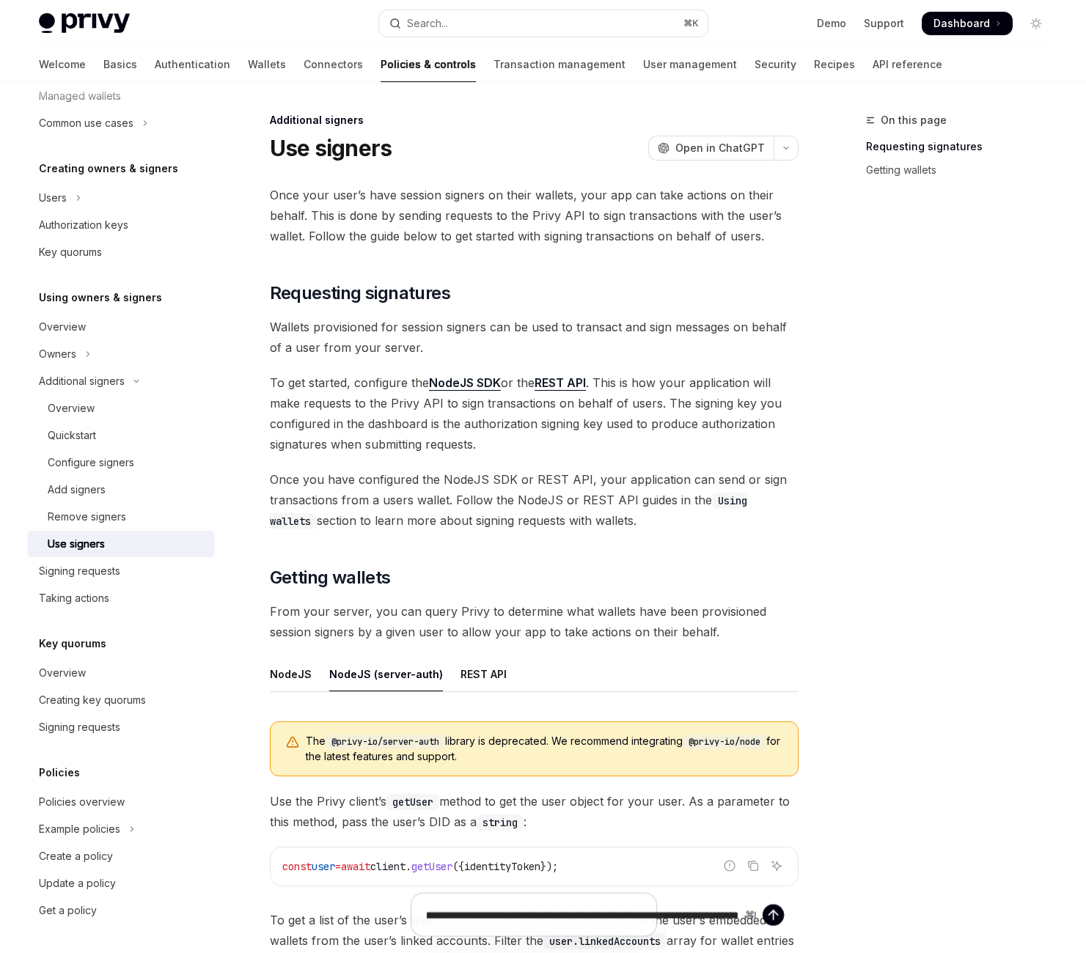
type textarea "*"
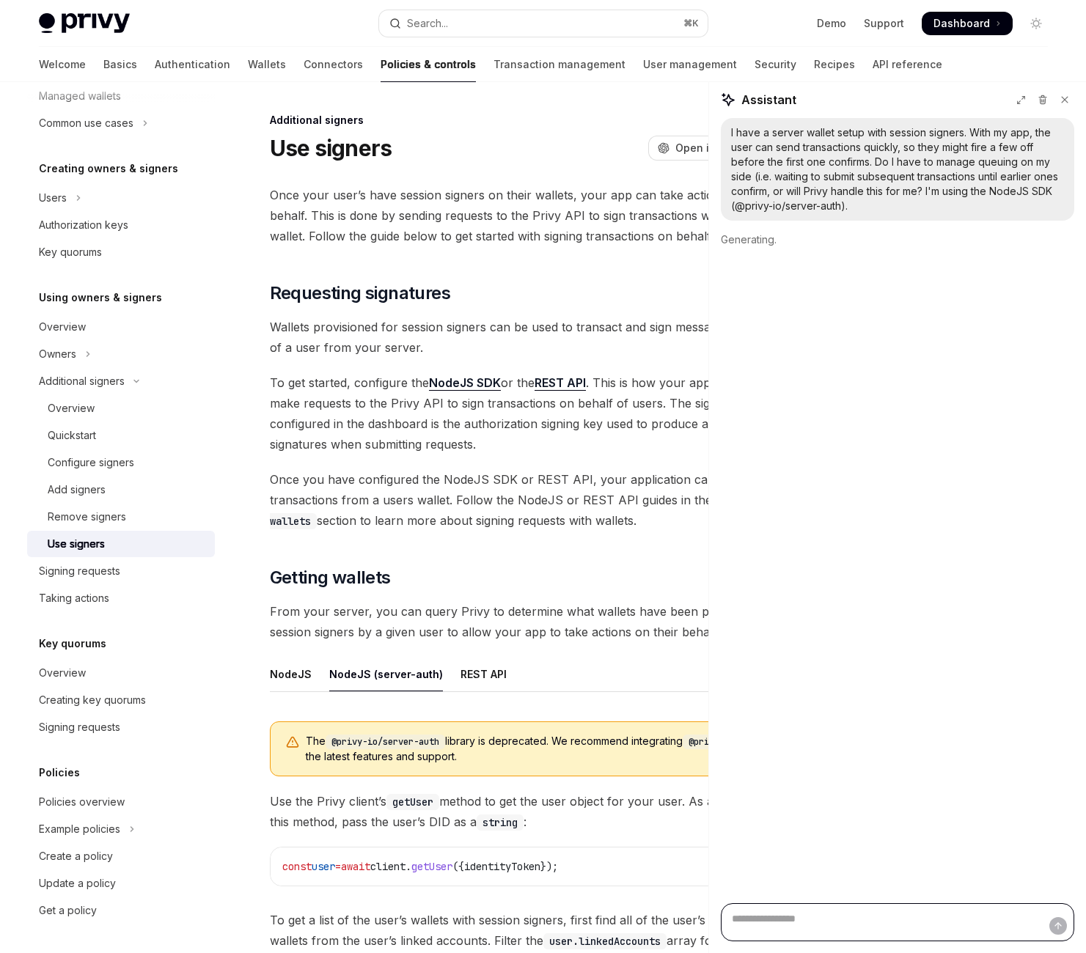
scroll to position [0, 0]
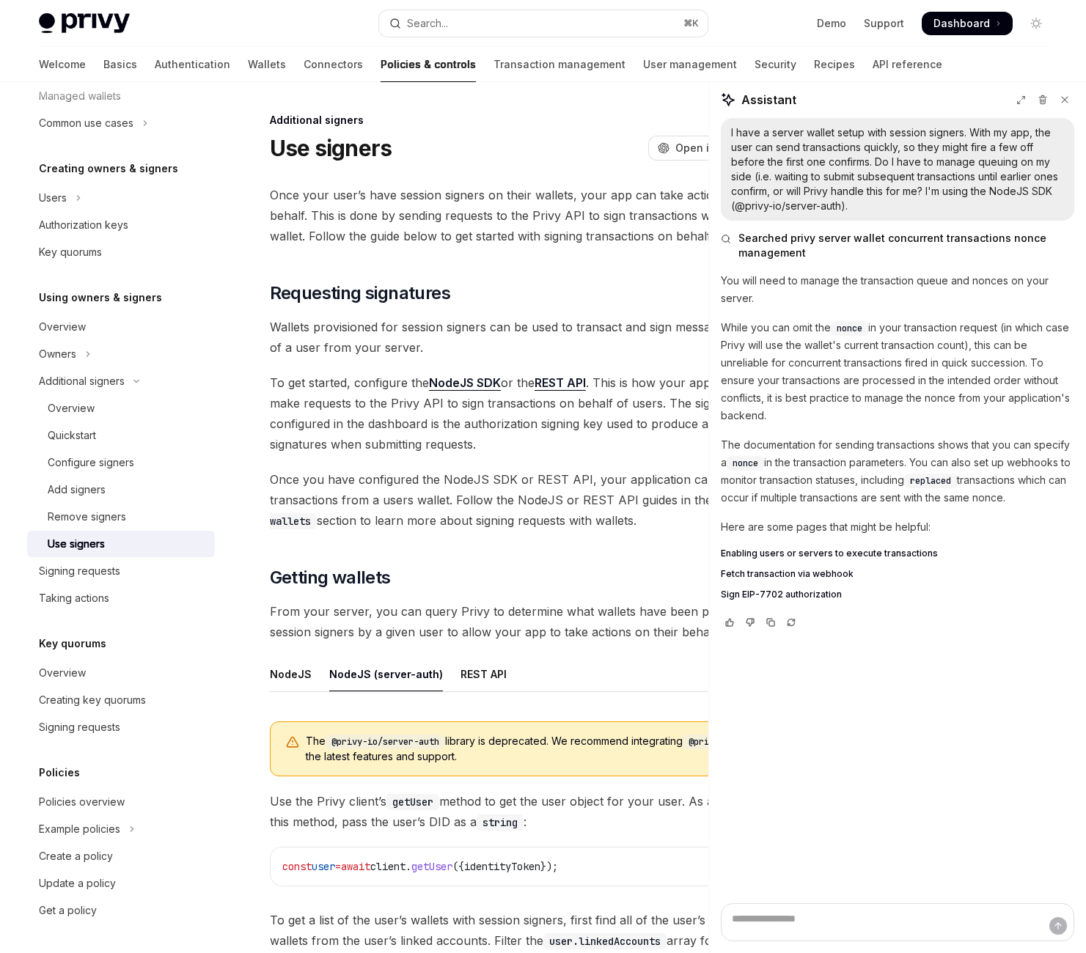
click at [912, 560] on span "Enabling users or servers to execute transactions" at bounding box center [829, 554] width 217 height 12
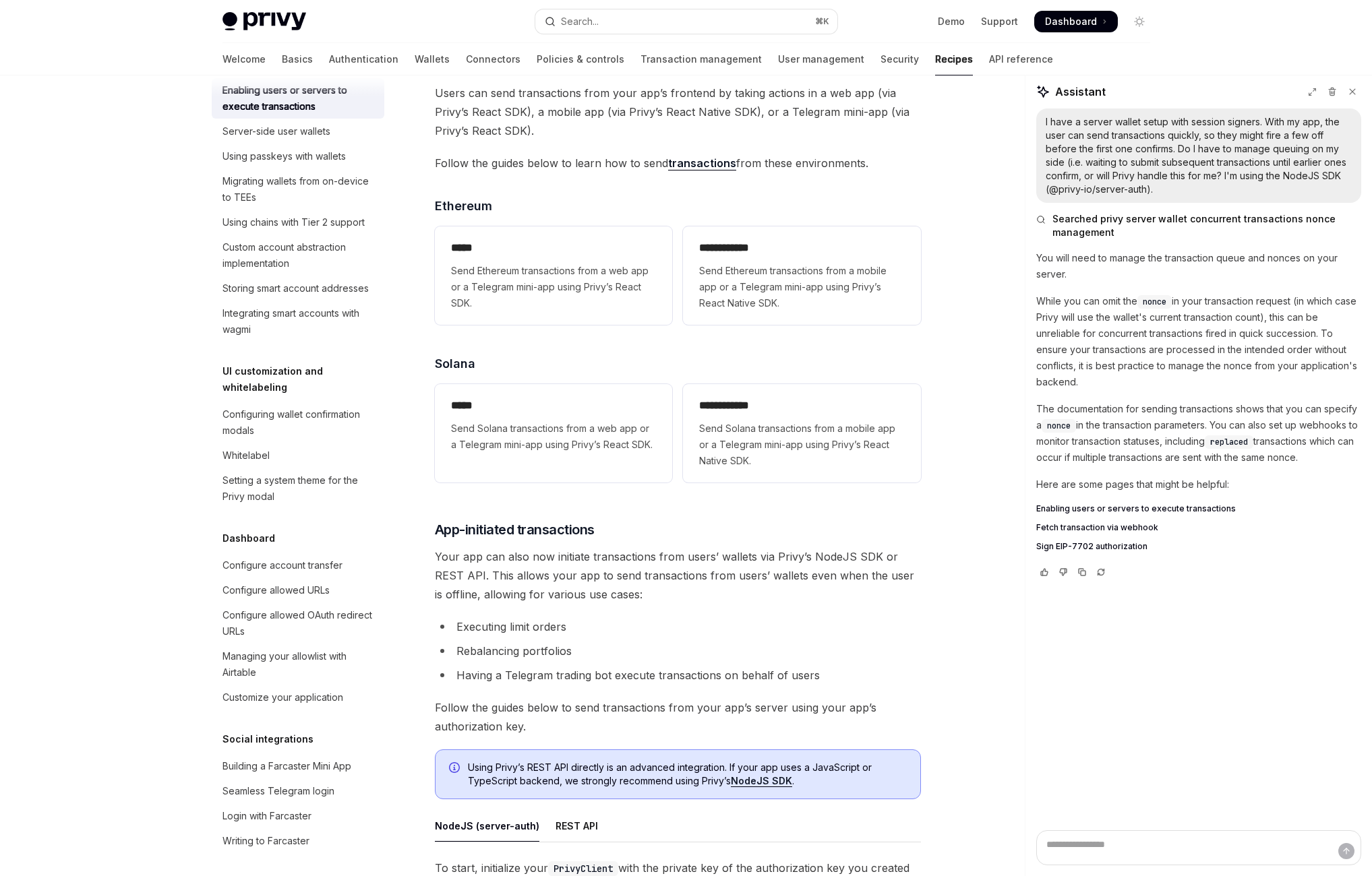
scroll to position [2902, 0]
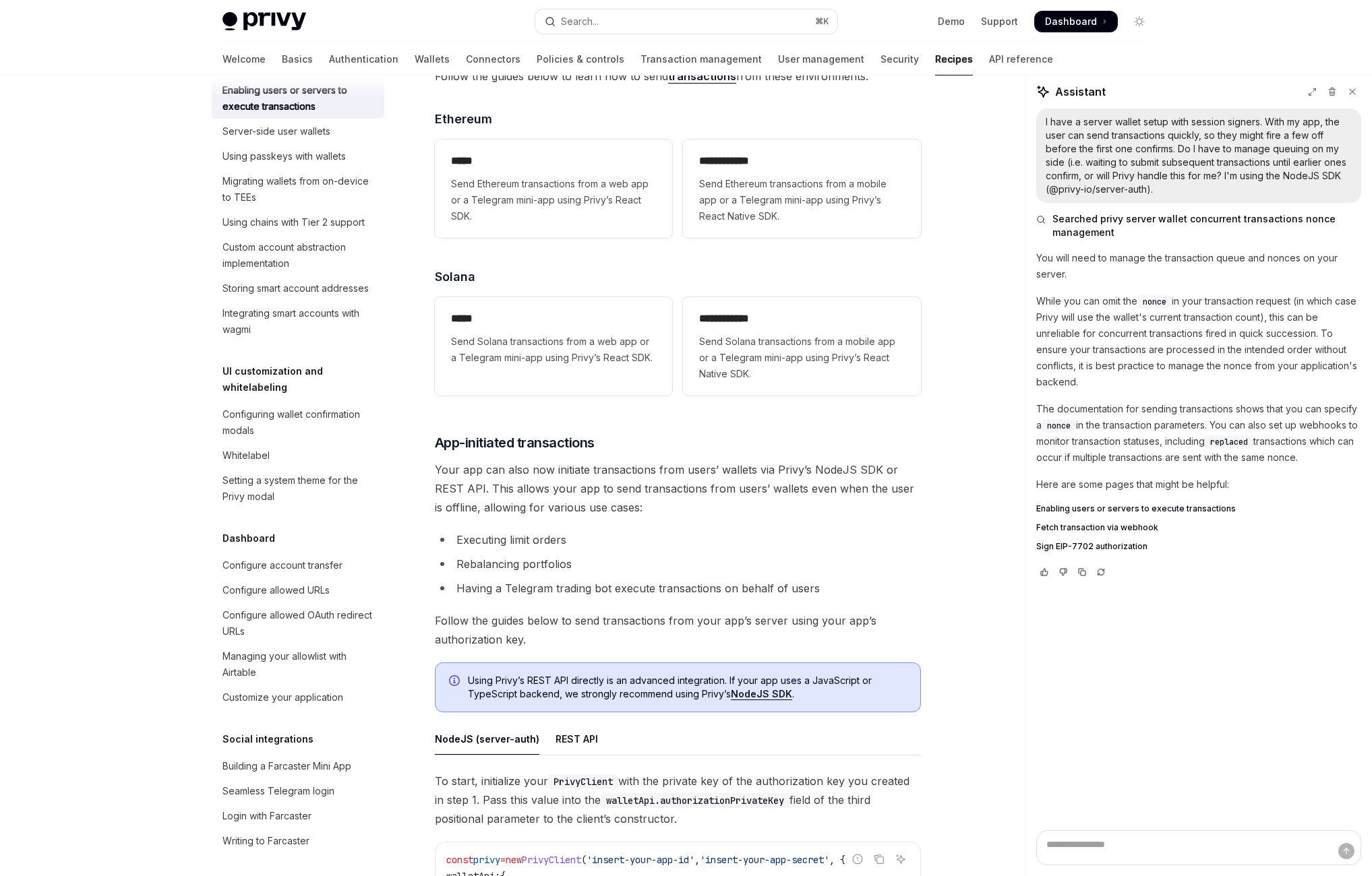
click at [997, 533] on span "Fetch transaction via webhook" at bounding box center [1096, 528] width 122 height 11
type textarea "*"
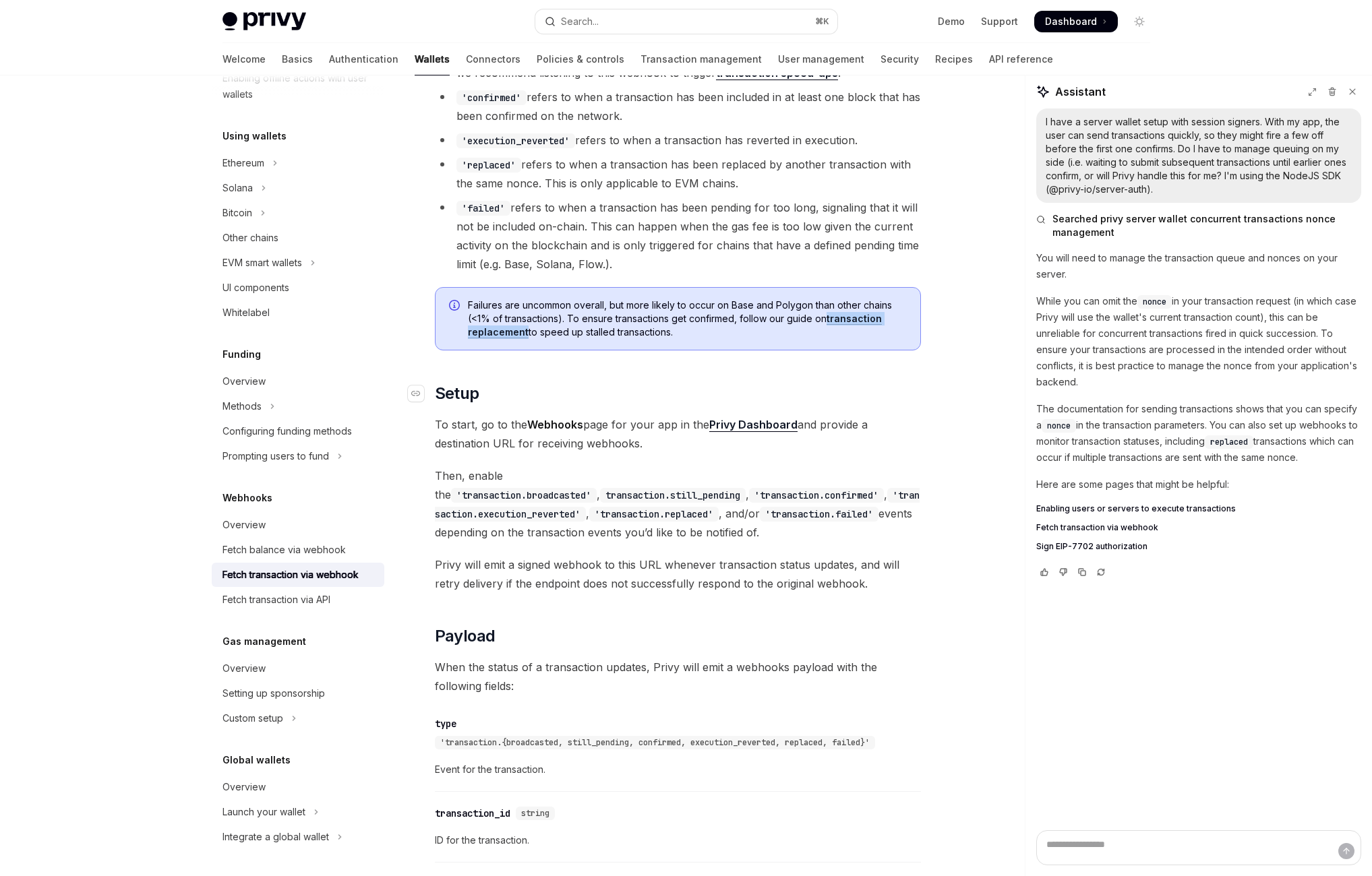
scroll to position [586, 0]
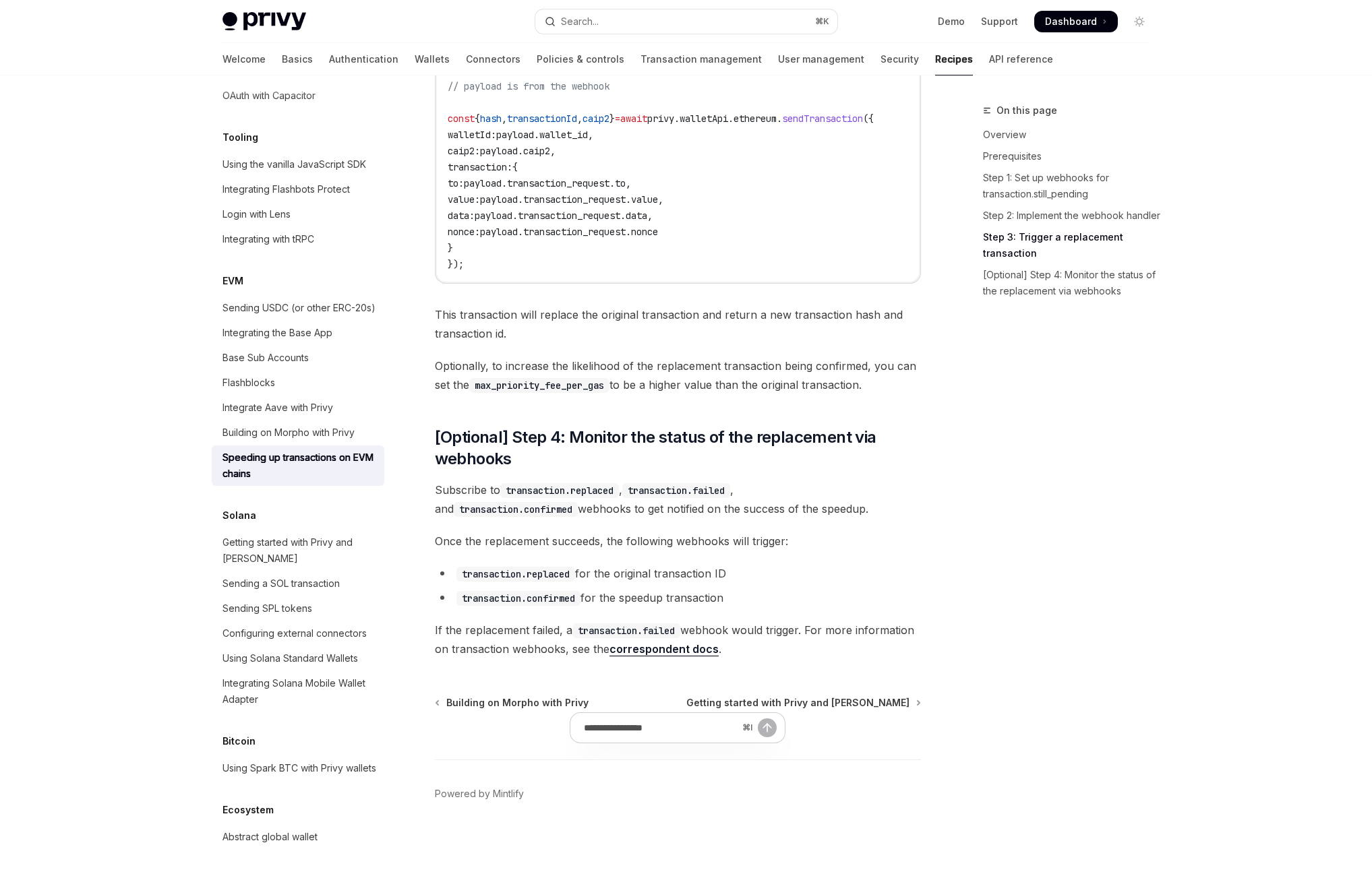
scroll to position [1504, 0]
click at [437, 69] on div "@privy-io/node @privy-io/server-auth" at bounding box center [641, 57] width 409 height 23
click at [514, 357] on span "Optionally, to increase the likelihood of the replacement transaction being con…" at bounding box center [677, 375] width 486 height 38
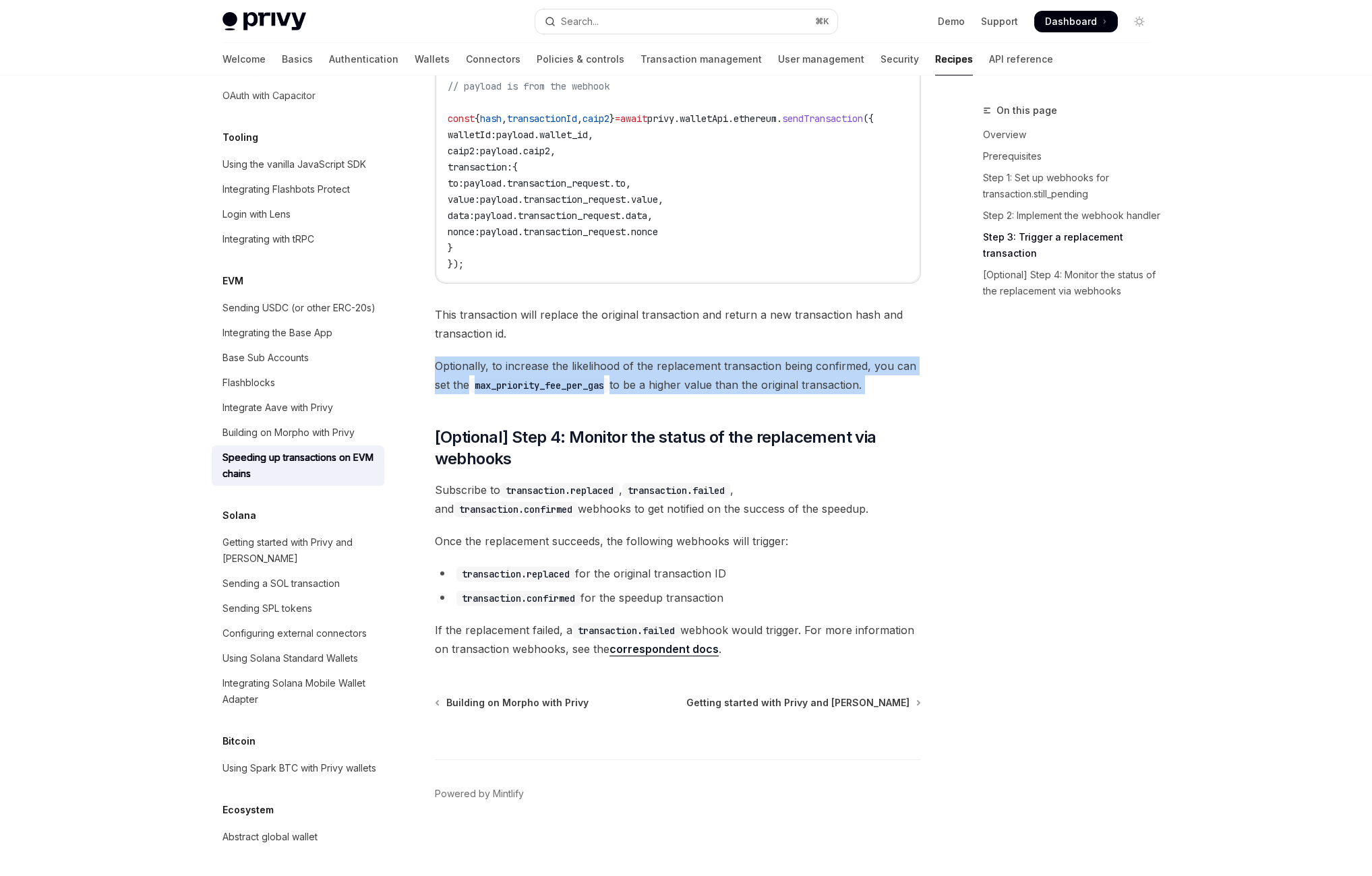
click at [514, 357] on span "Optionally, to increase the likelihood of the replacement transaction being con…" at bounding box center [677, 375] width 486 height 38
click at [619, 357] on span "Optionally, to increase the likelihood of the replacement transaction being con…" at bounding box center [677, 375] width 486 height 38
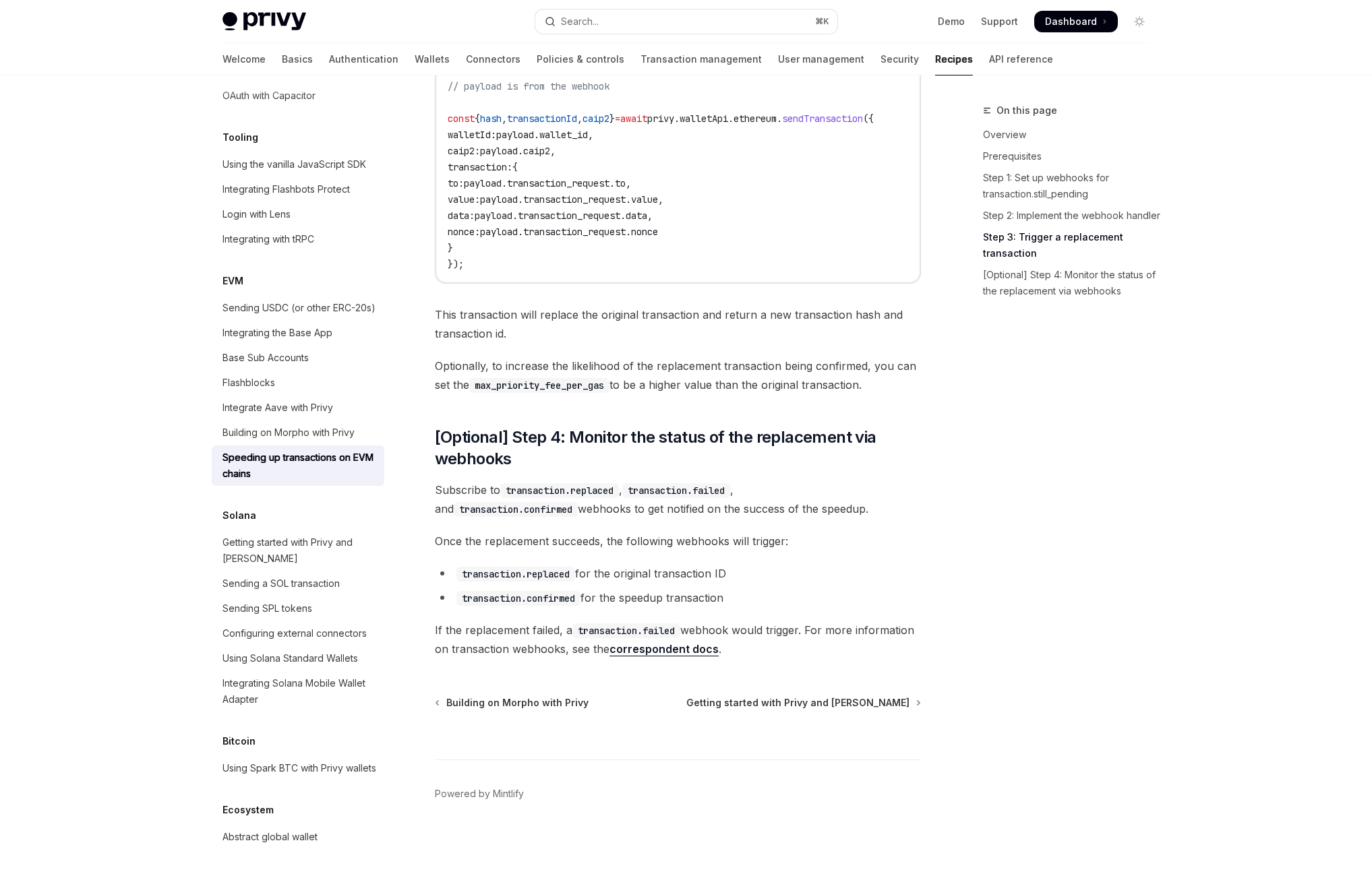
scroll to position [1855, 0]
click at [536, 567] on code "transaction.replaced" at bounding box center [516, 575] width 119 height 15
click at [534, 567] on code "transaction.replaced" at bounding box center [516, 575] width 119 height 15
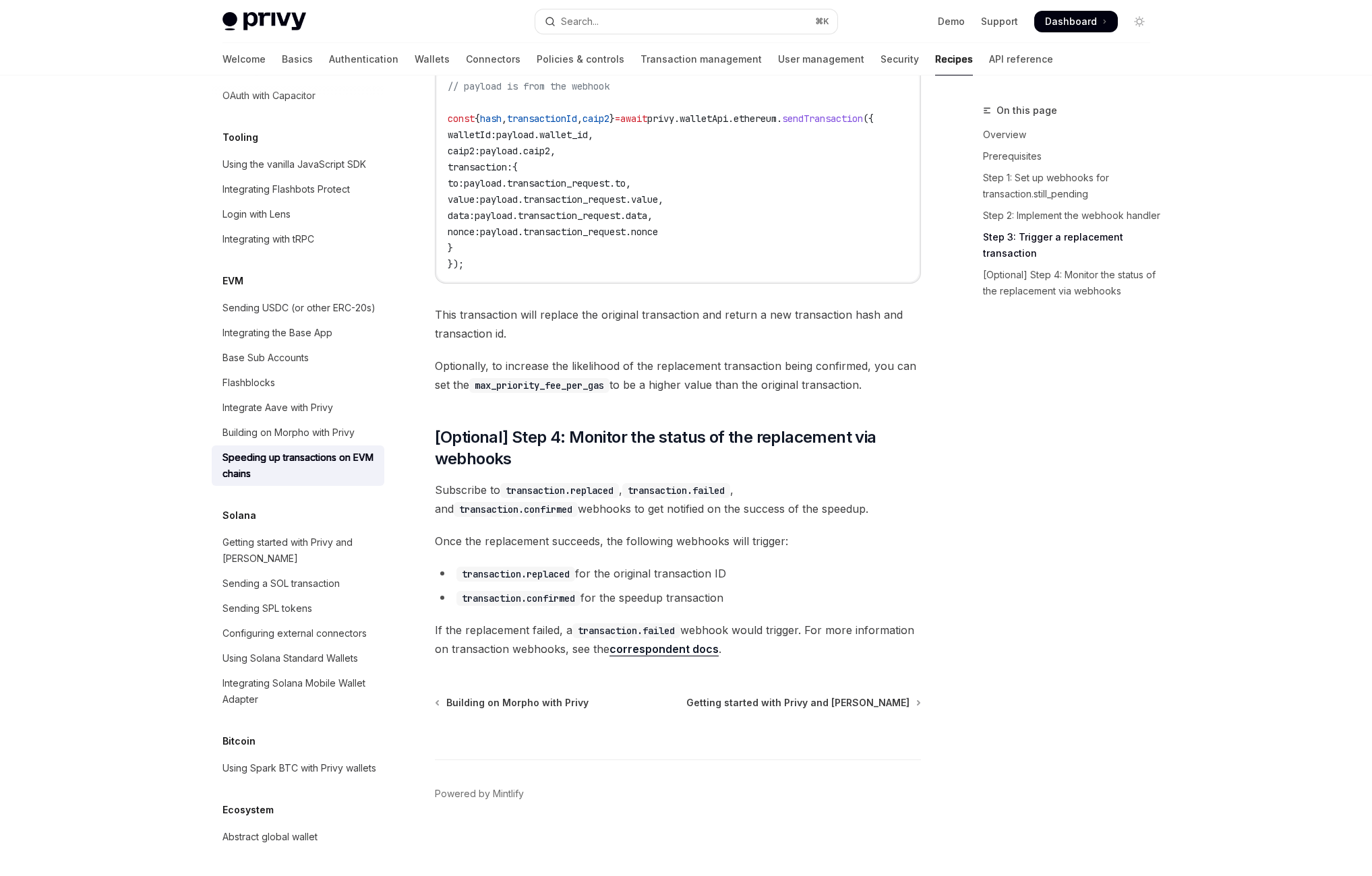
drag, startPoint x: 545, startPoint y: 506, endPoint x: 762, endPoint y: 494, distance: 217.3
click at [762, 564] on li "transaction.replaced for the original transaction ID" at bounding box center [677, 574] width 486 height 19
drag, startPoint x: 762, startPoint y: 494, endPoint x: 666, endPoint y: 499, distance: 96.1
click at [757, 564] on li "transaction.replaced for the original transaction ID" at bounding box center [677, 574] width 486 height 19
drag, startPoint x: 558, startPoint y: 500, endPoint x: 812, endPoint y: 497, distance: 254.0
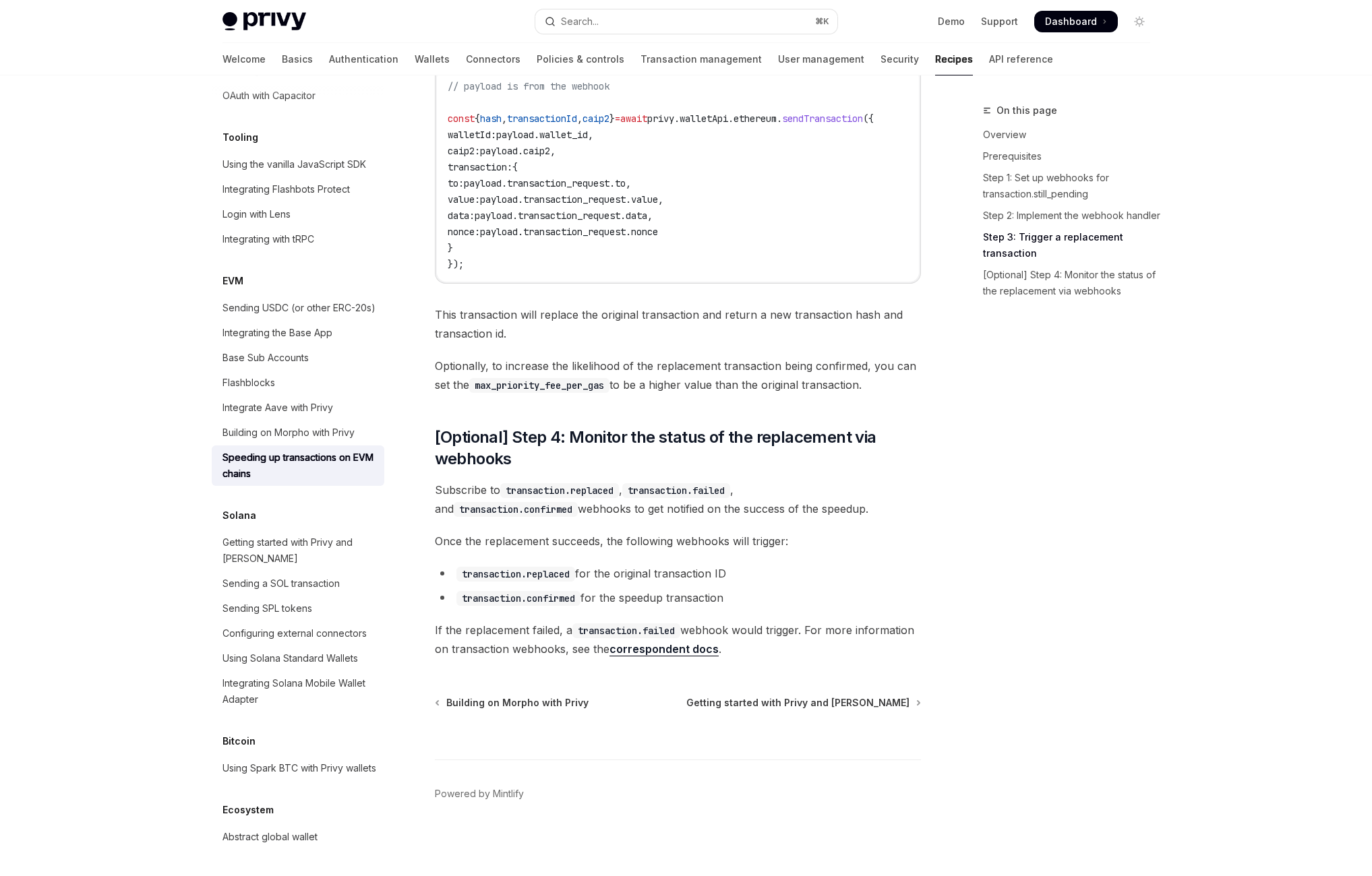
click at [812, 564] on li "transaction.replaced for the original transaction ID" at bounding box center [677, 574] width 486 height 19
drag, startPoint x: 793, startPoint y: 503, endPoint x: 775, endPoint y: 505, distance: 18.1
click at [793, 564] on li "transaction.replaced for the original transaction ID" at bounding box center [677, 574] width 486 height 19
drag, startPoint x: 397, startPoint y: 535, endPoint x: 798, endPoint y: 530, distance: 401.0
click at [798, 588] on li "transaction.confirmed for the speedup transaction" at bounding box center [677, 597] width 486 height 19
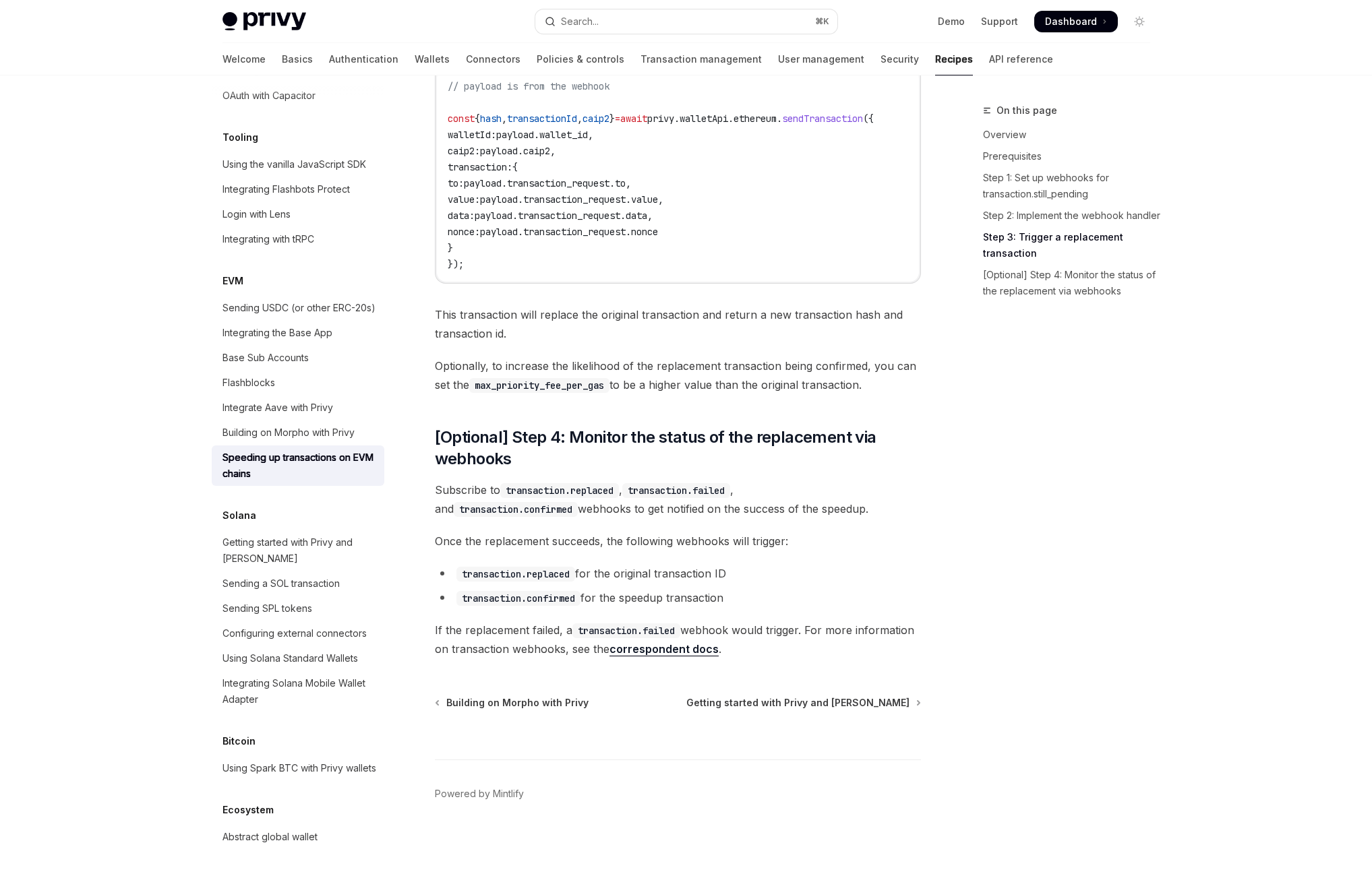
click at [798, 588] on li "transaction.confirmed for the speedup transaction" at bounding box center [677, 597] width 486 height 19
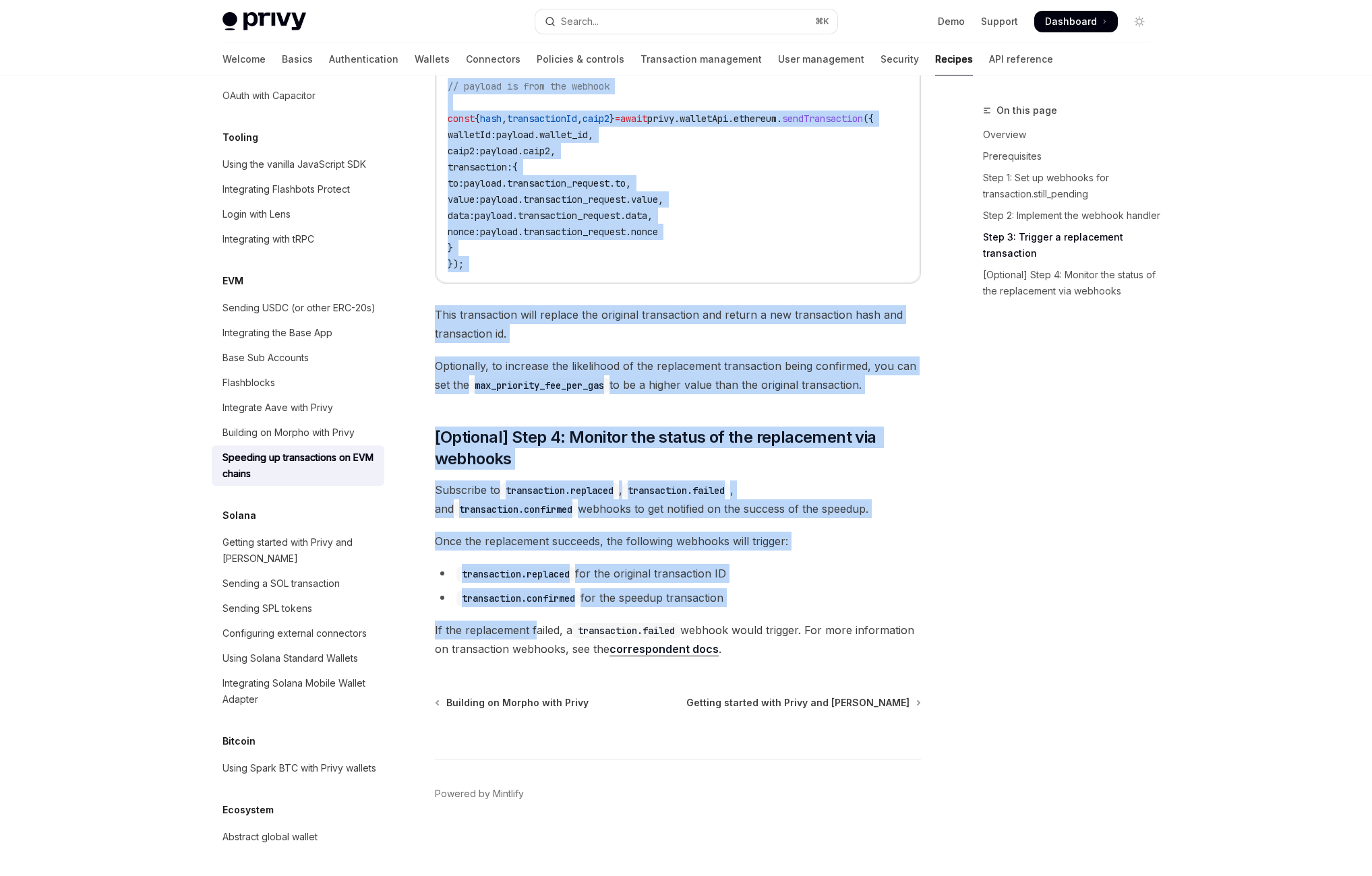
drag, startPoint x: 500, startPoint y: 570, endPoint x: 1023, endPoint y: 576, distance: 523.0
click at [1023, 576] on div "On this page Overview Prerequisites Step 1: Set up webhooks for transaction.sti…" at bounding box center [1058, 489] width 205 height 774
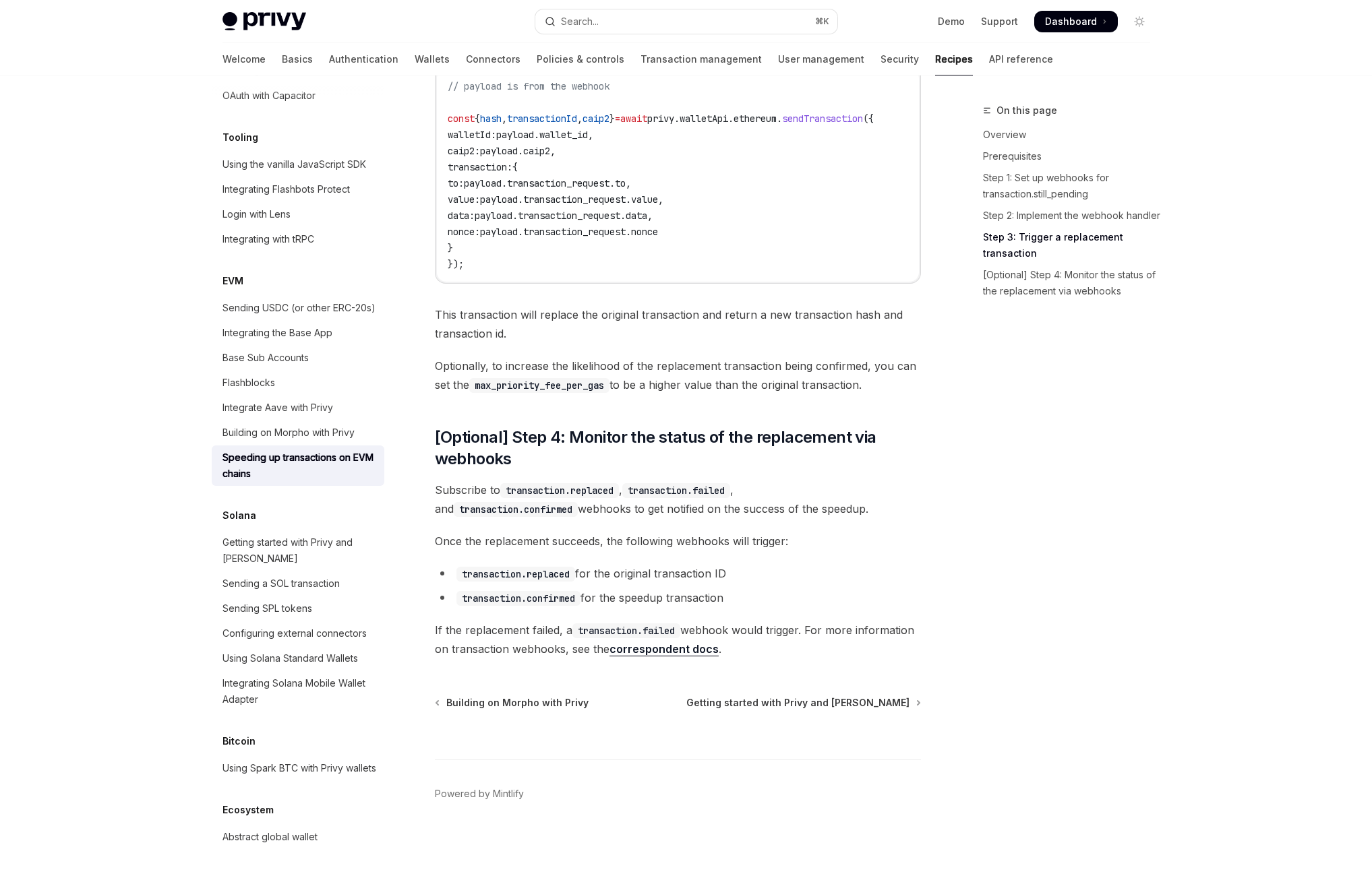
click at [921, 620] on span "If the replacement failed, a transaction.failed webhook would trigger. For more…" at bounding box center [677, 639] width 486 height 38
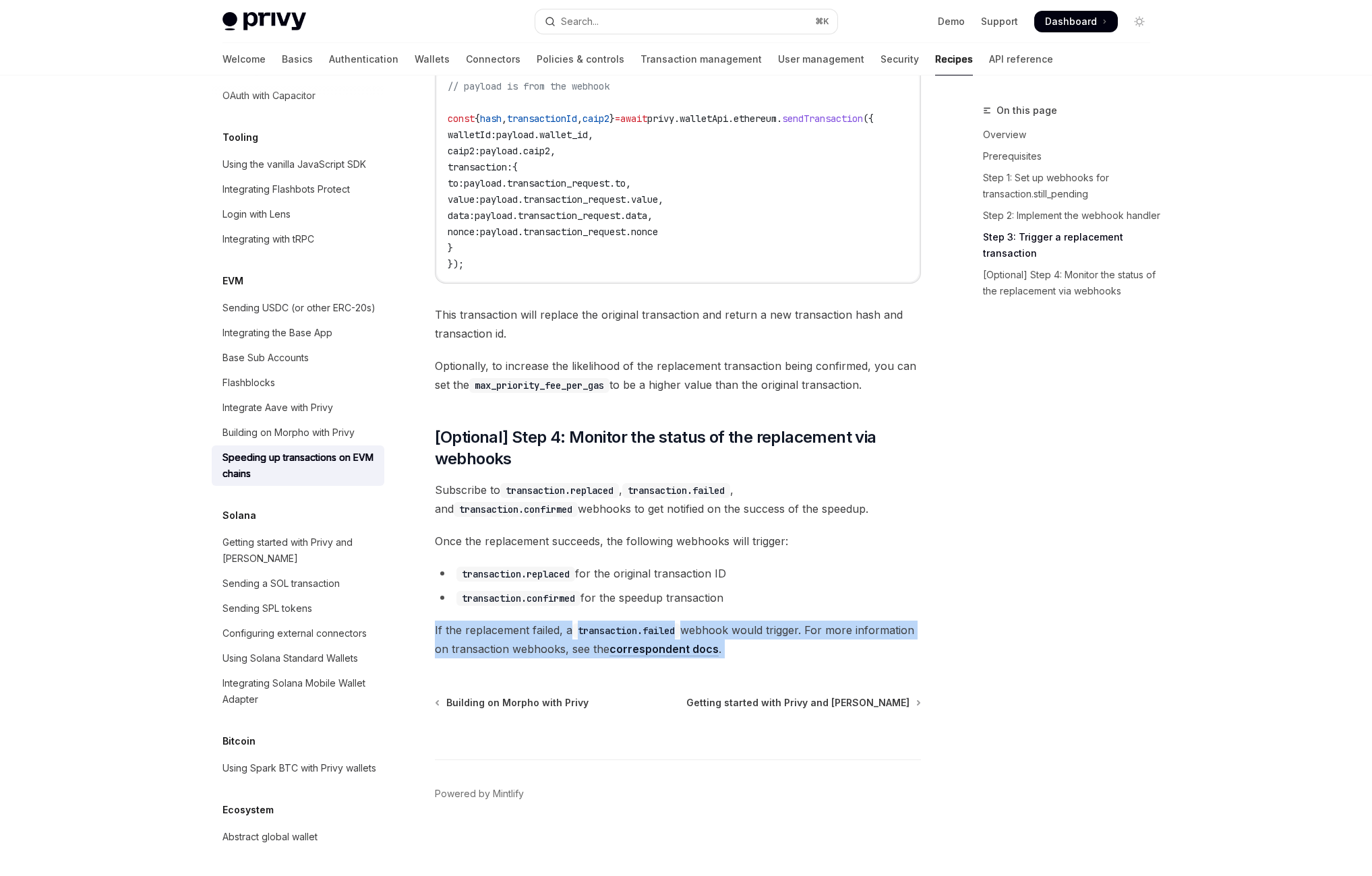
click at [921, 620] on span "If the replacement failed, a transaction.failed webhook would trigger. For more…" at bounding box center [677, 639] width 486 height 38
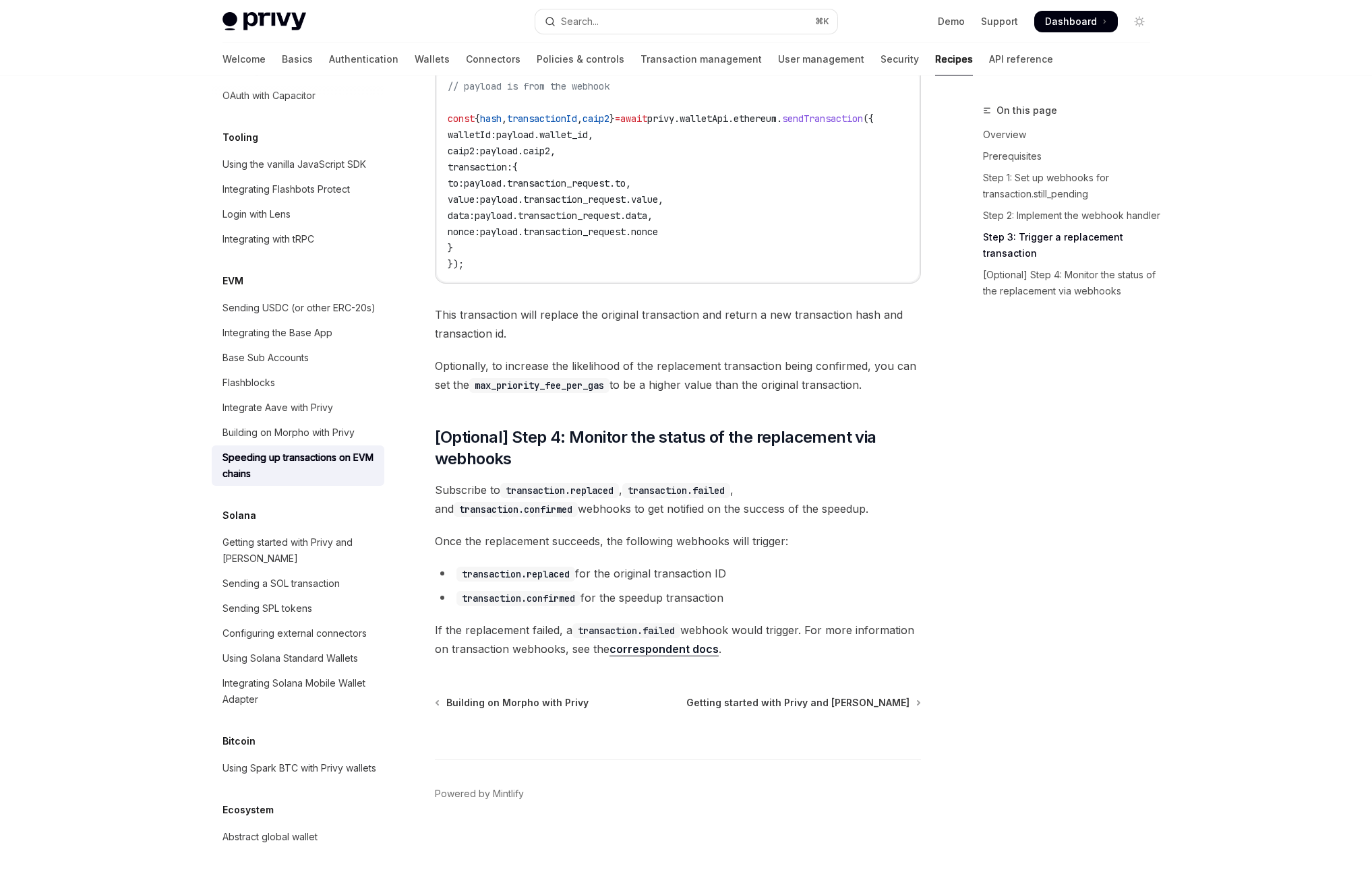
drag, startPoint x: 947, startPoint y: 584, endPoint x: 934, endPoint y: 589, distance: 13.9
click at [921, 620] on span "If the replacement failed, a transaction.failed webhook would trigger. For more…" at bounding box center [677, 639] width 486 height 38
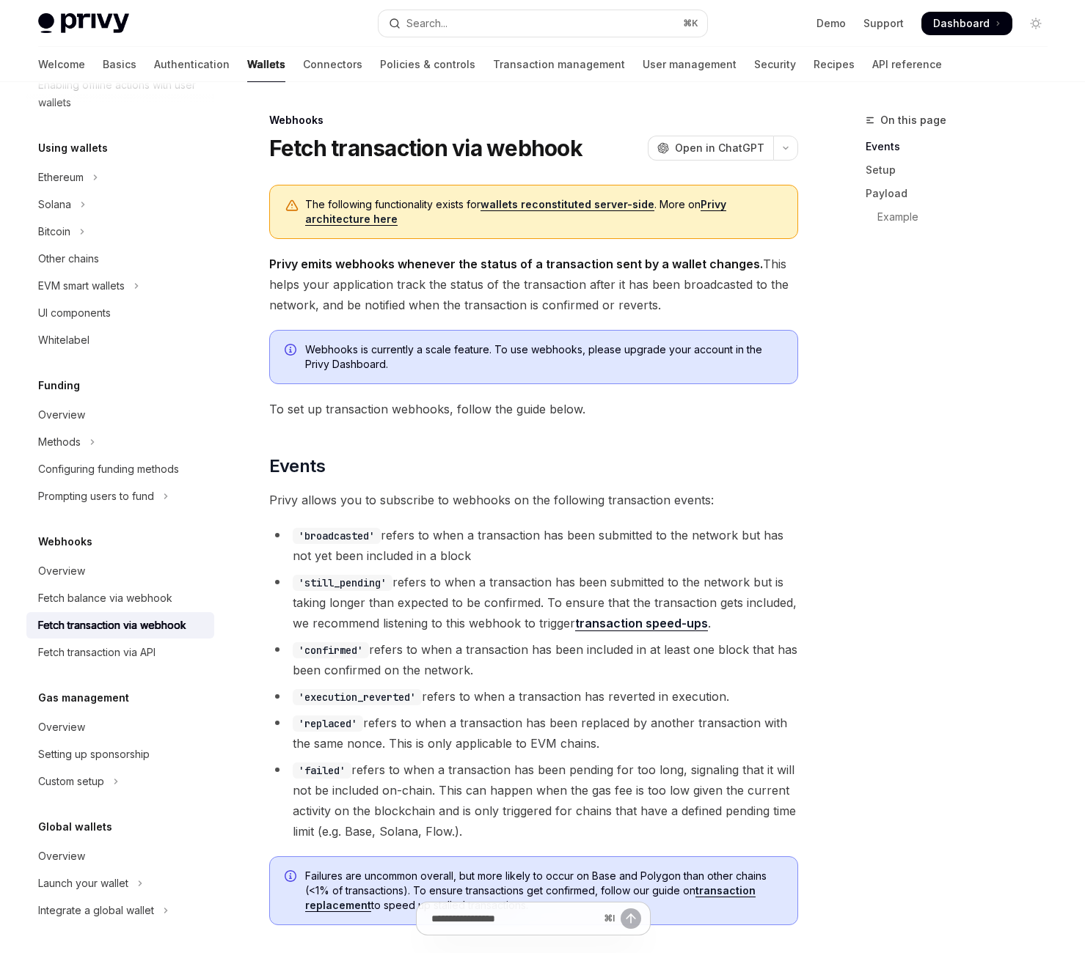
type textarea "*"
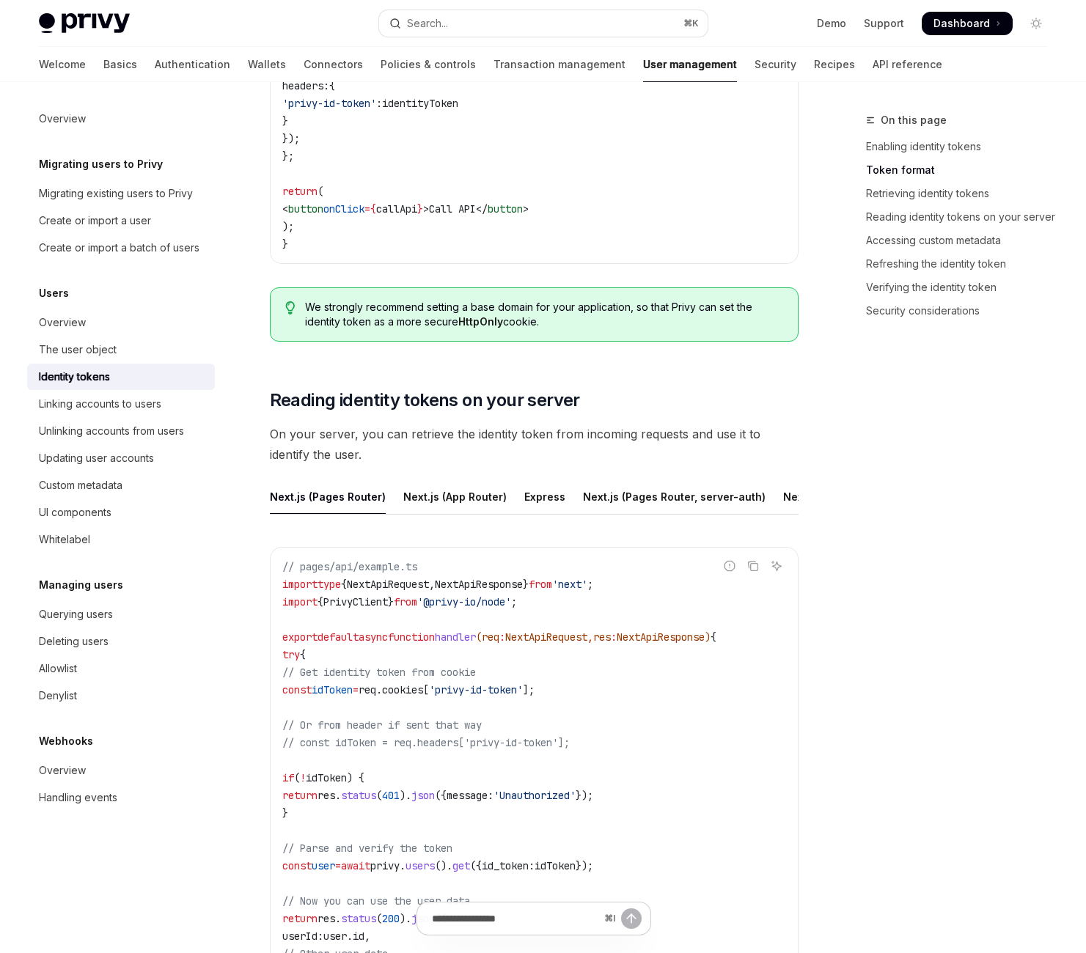
scroll to position [1754, 0]
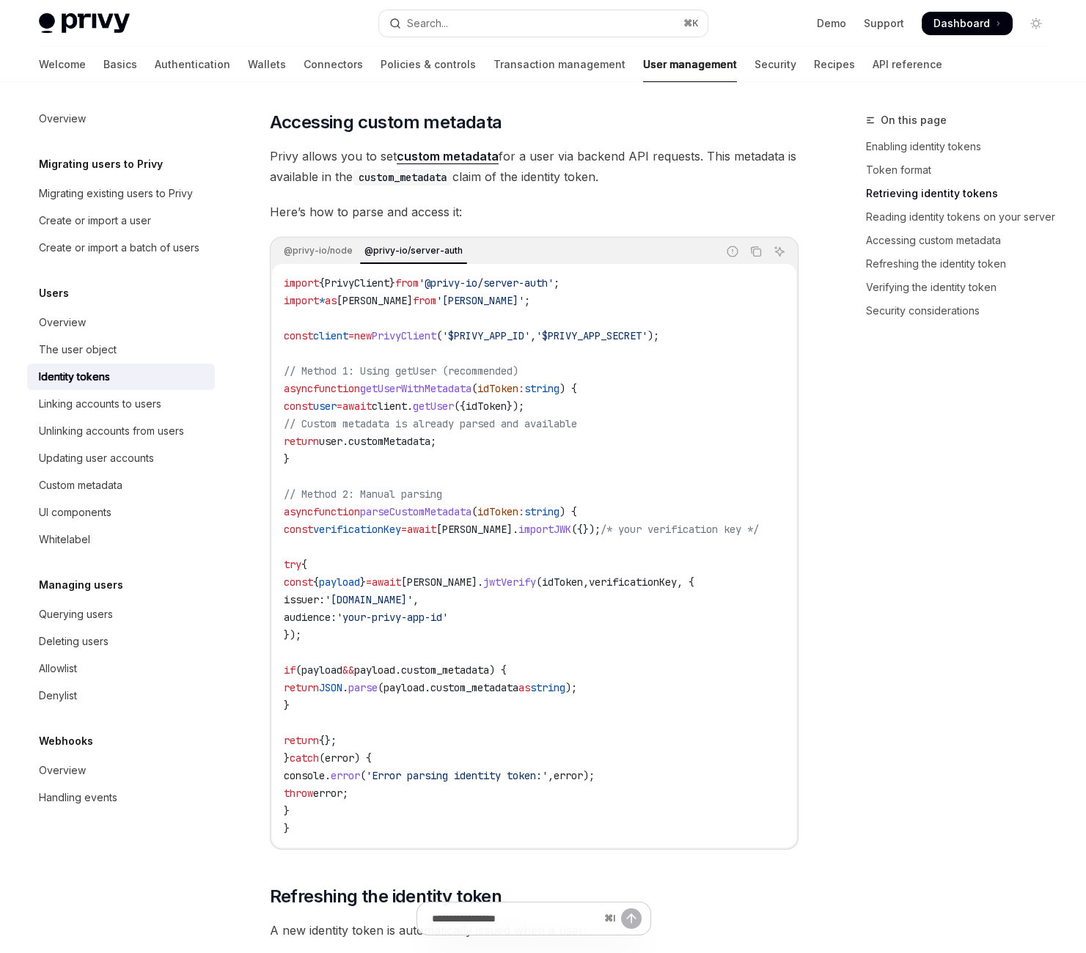
scroll to position [0, 65]
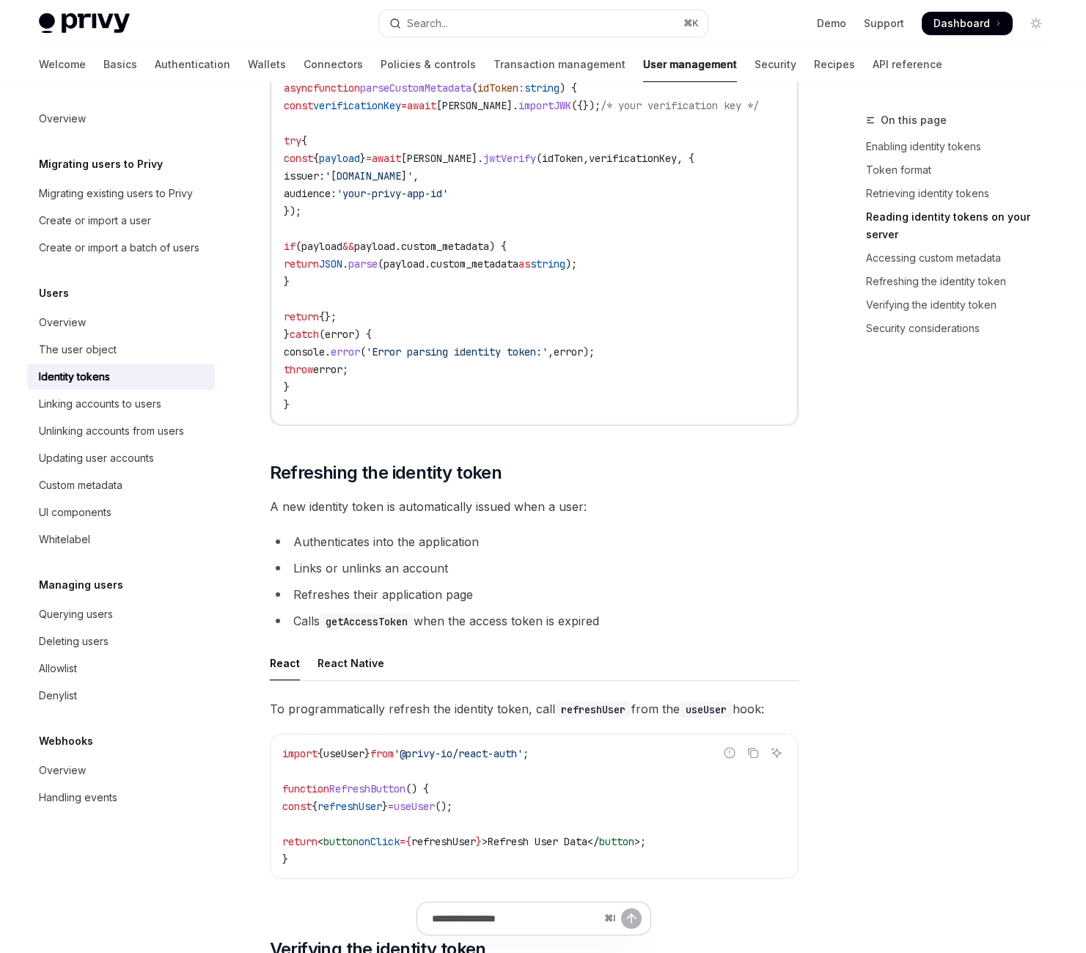
scroll to position [3206, 0]
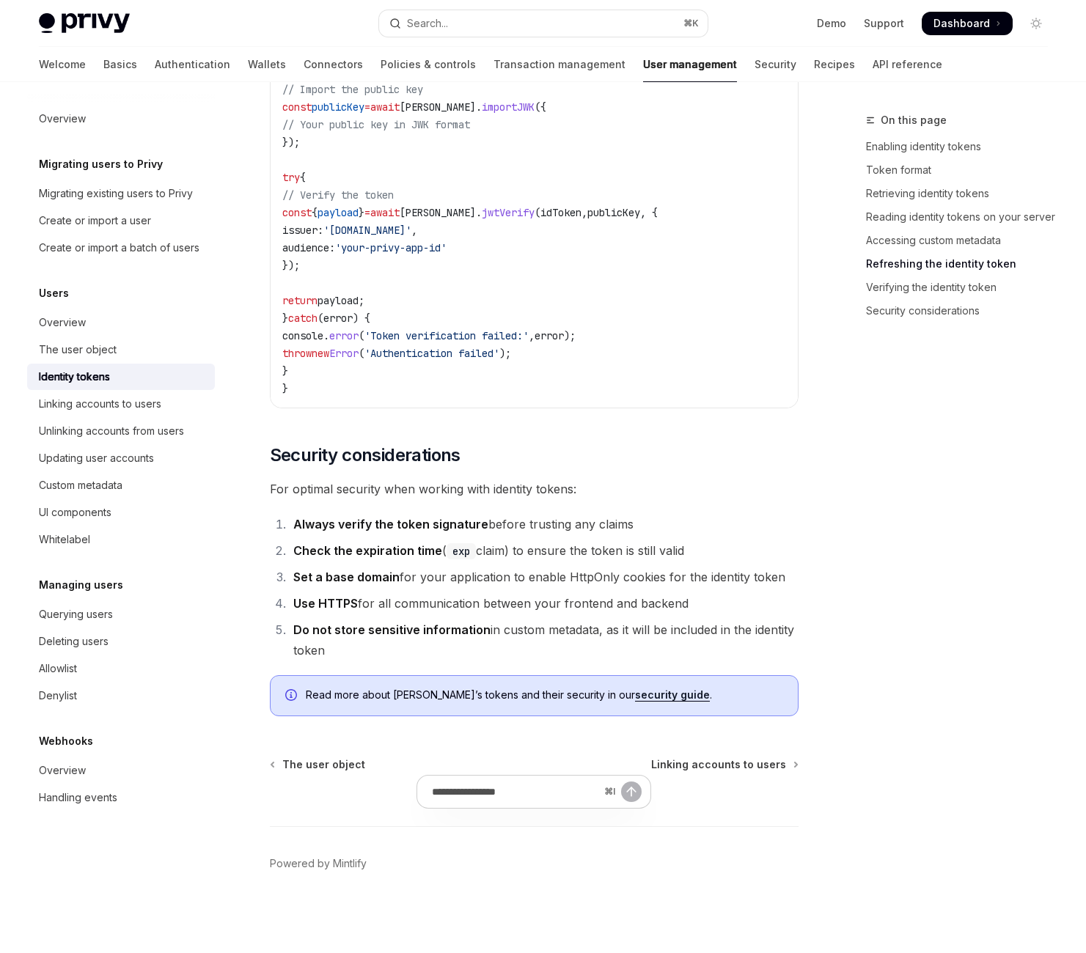
click at [841, 530] on div "On this page Enabling identity tokens Token format Retrieving identity tokens R…" at bounding box center [948, 532] width 223 height 842
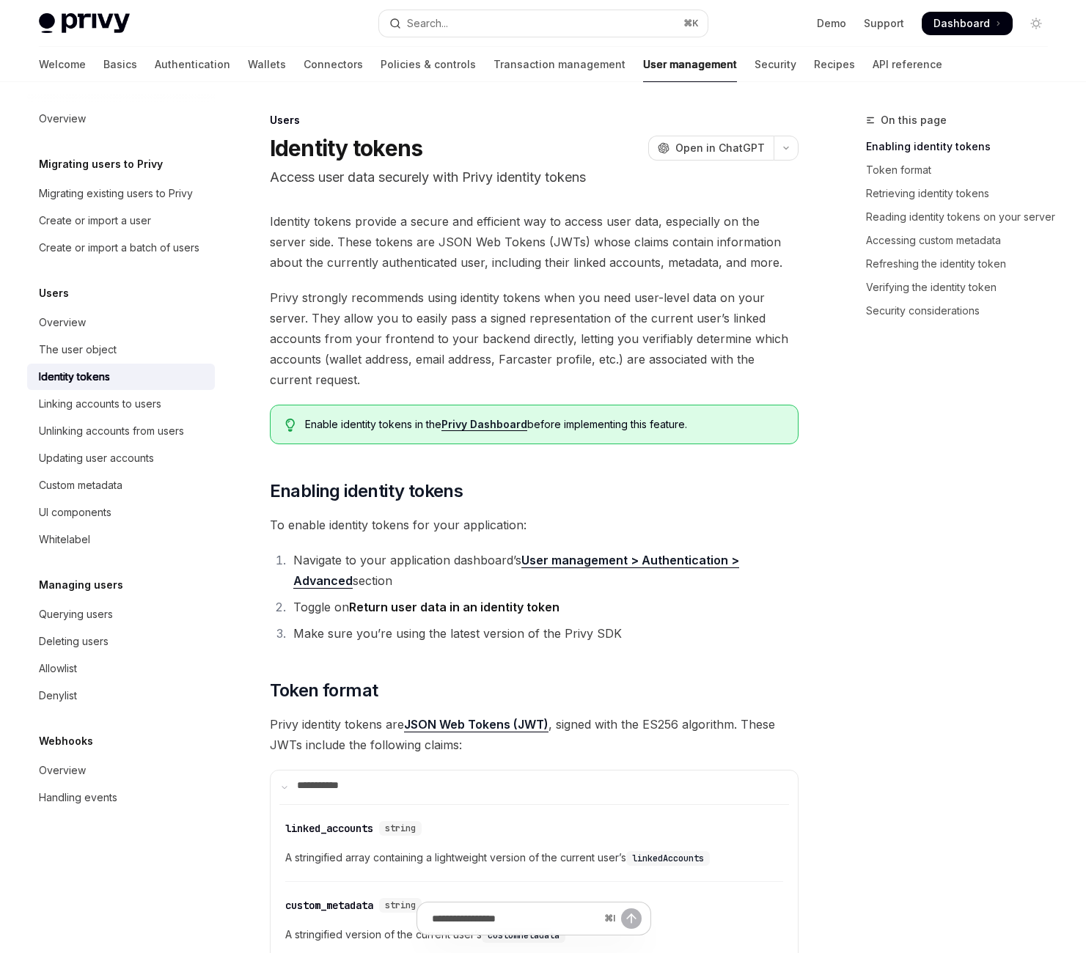
scroll to position [778, 0]
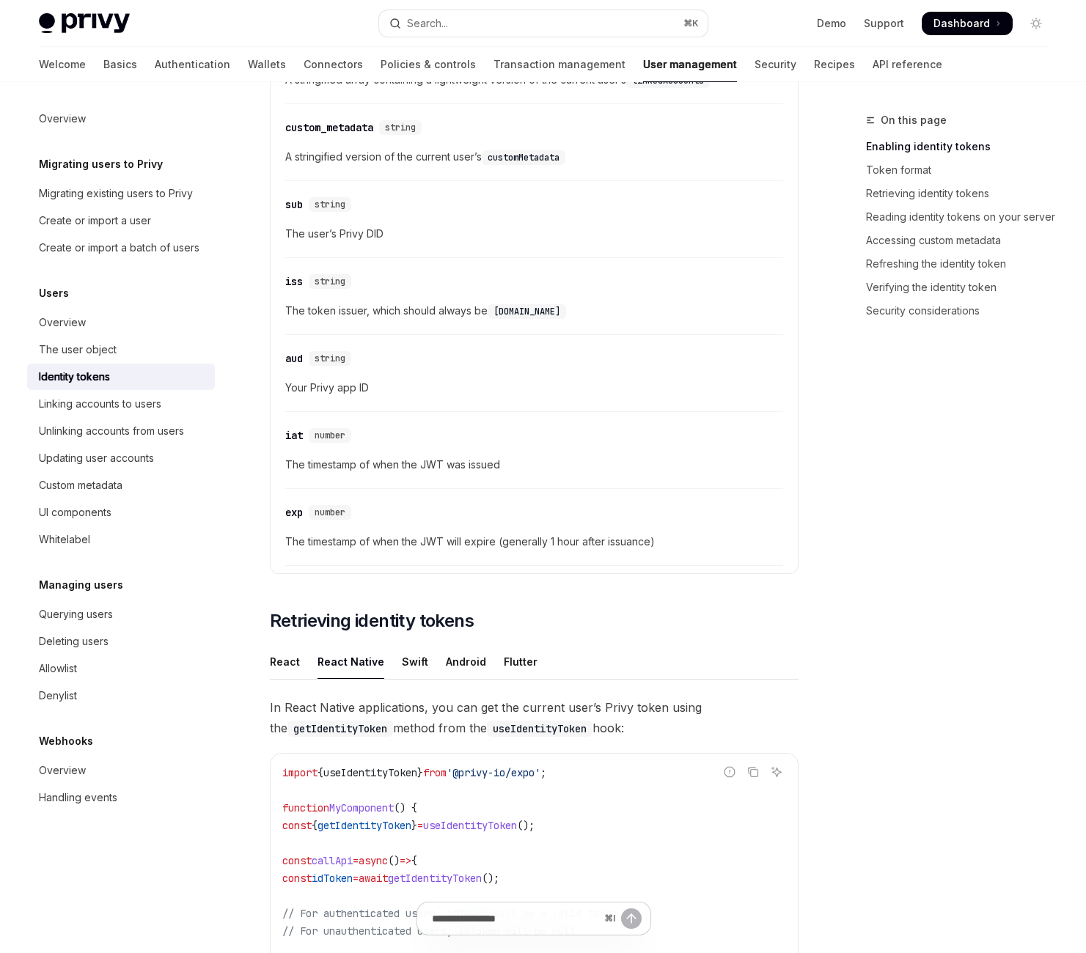
click at [373, 58] on div "linked_accounts" at bounding box center [329, 50] width 88 height 15
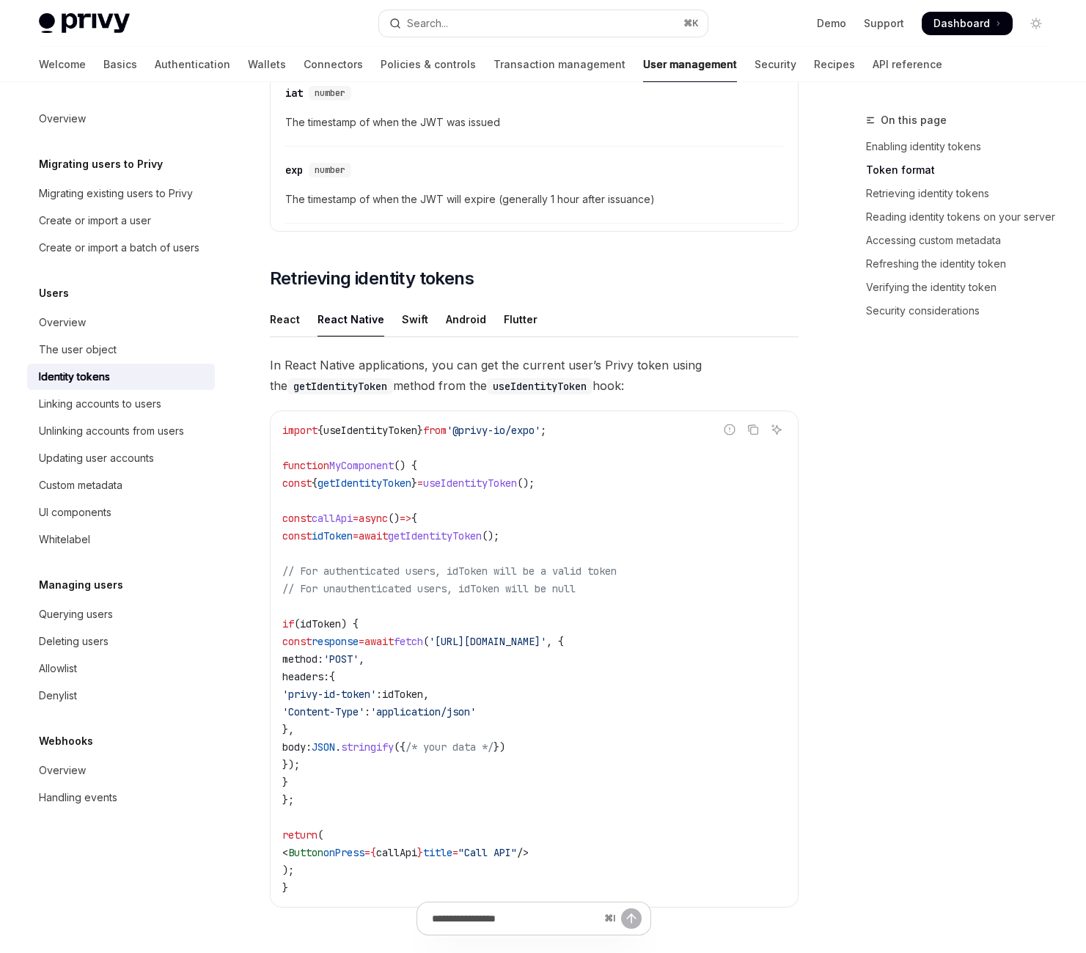
scroll to position [1123, 0]
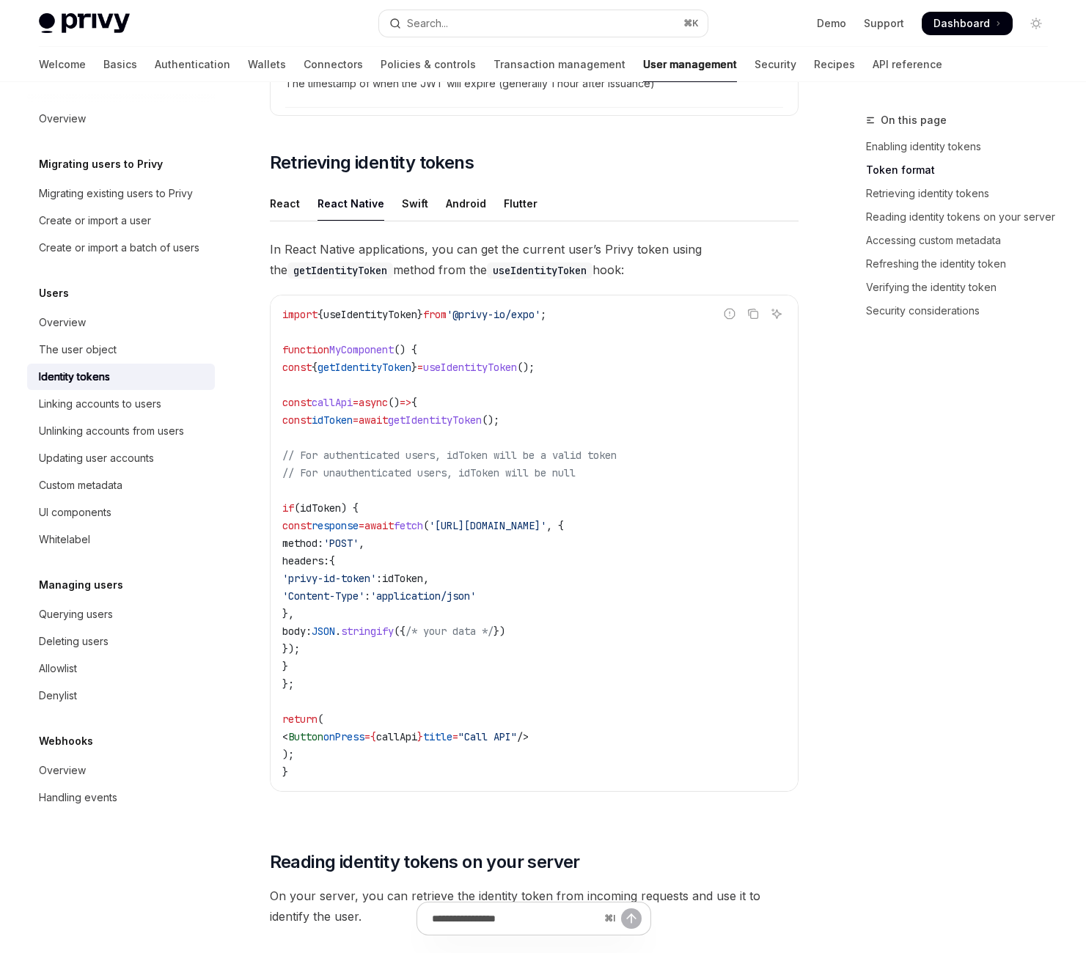
scroll to position [1249, 0]
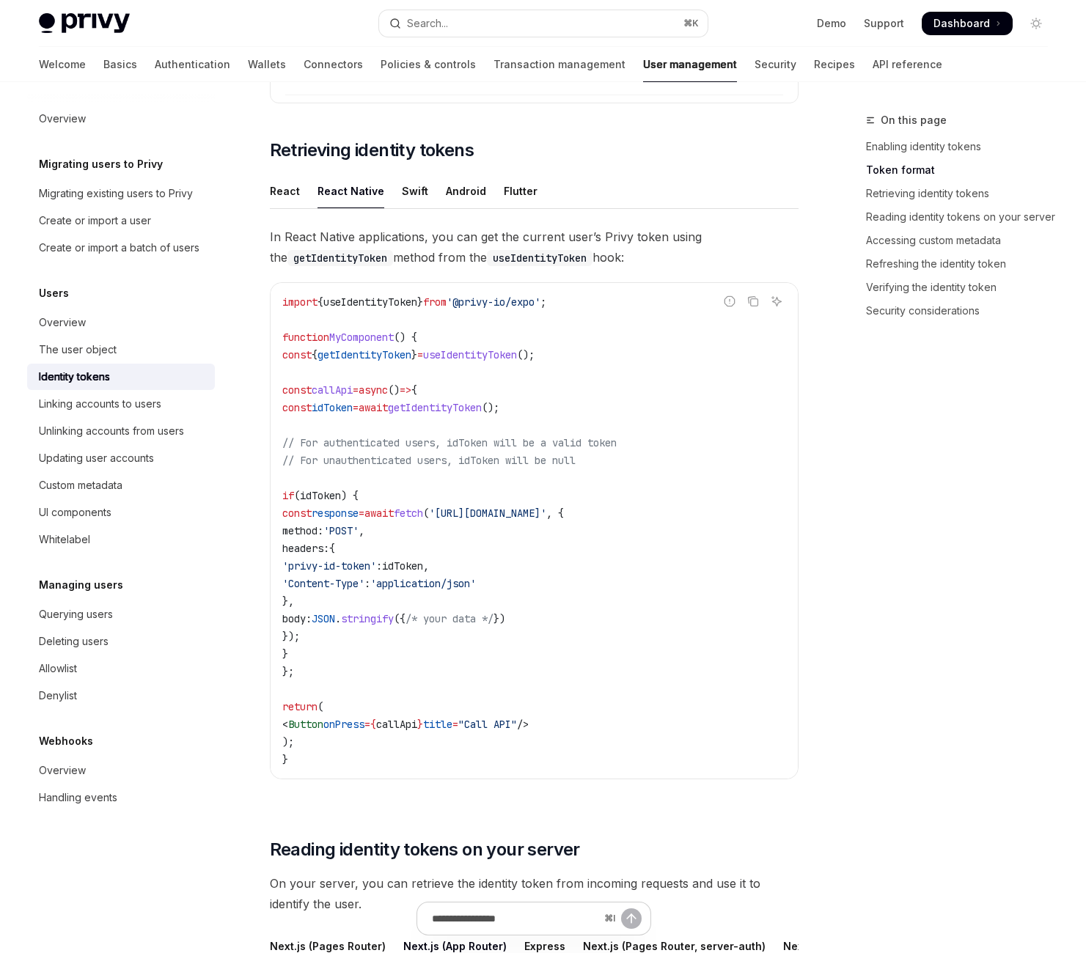
type textarea "*"
